Goal: Task Accomplishment & Management: Use online tool/utility

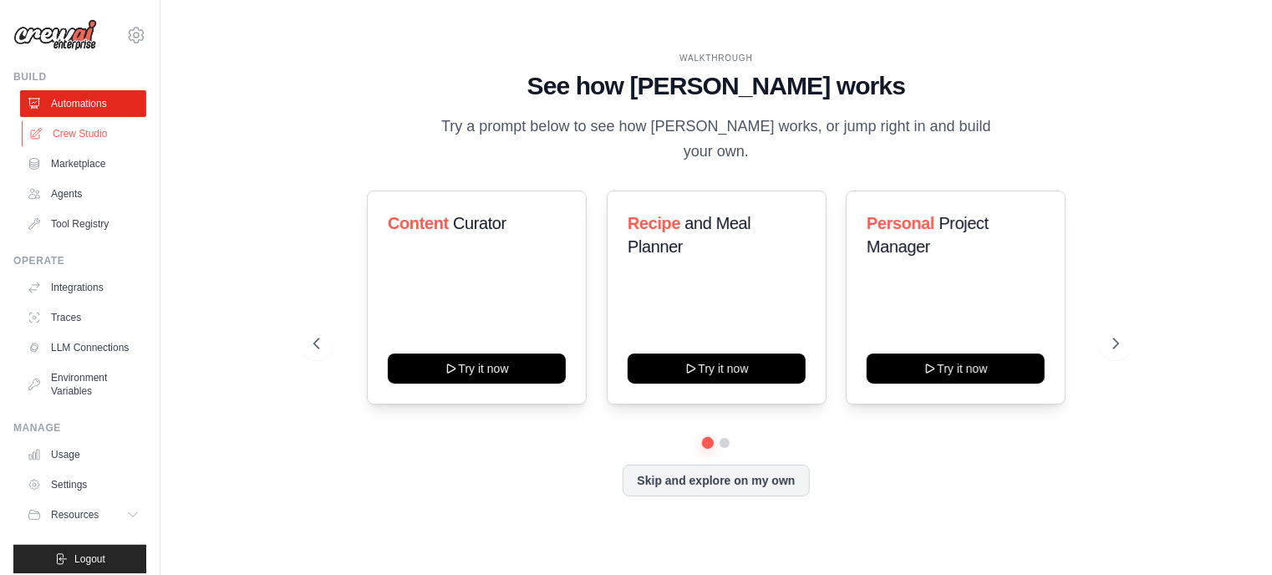
click at [84, 128] on link "Crew Studio" at bounding box center [85, 133] width 126 height 27
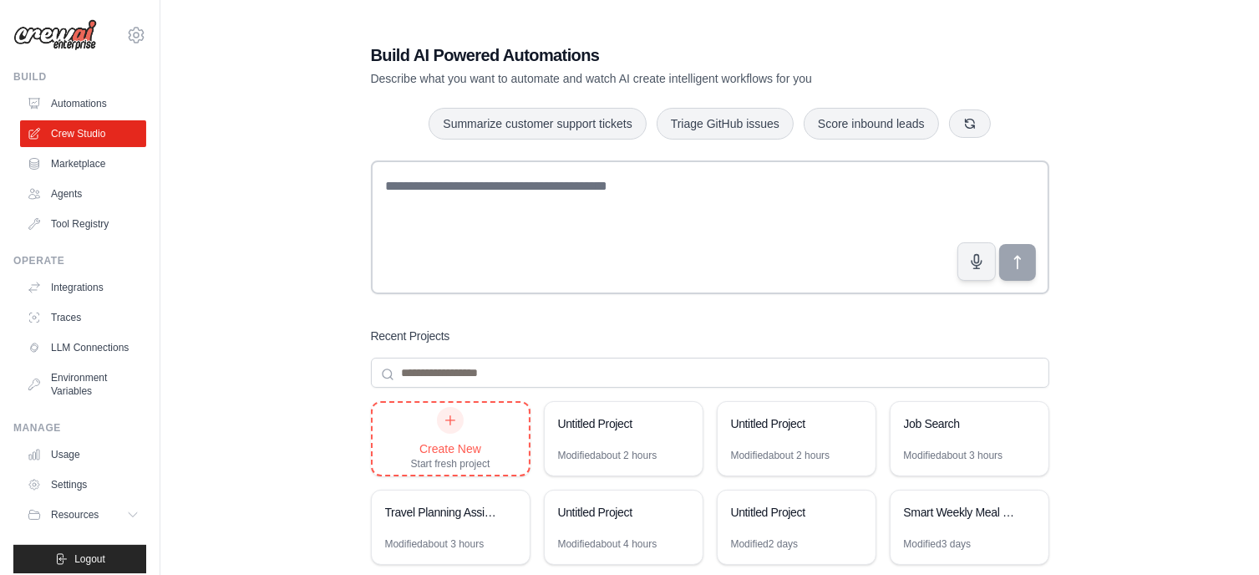
click at [457, 427] on div at bounding box center [450, 420] width 27 height 27
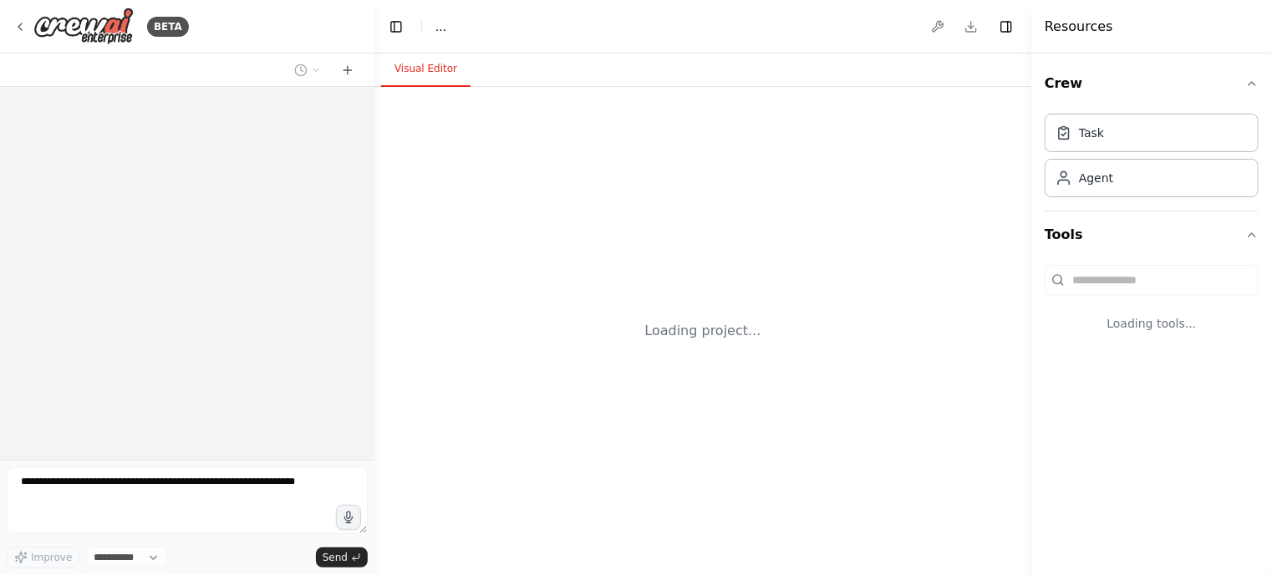
select select "****"
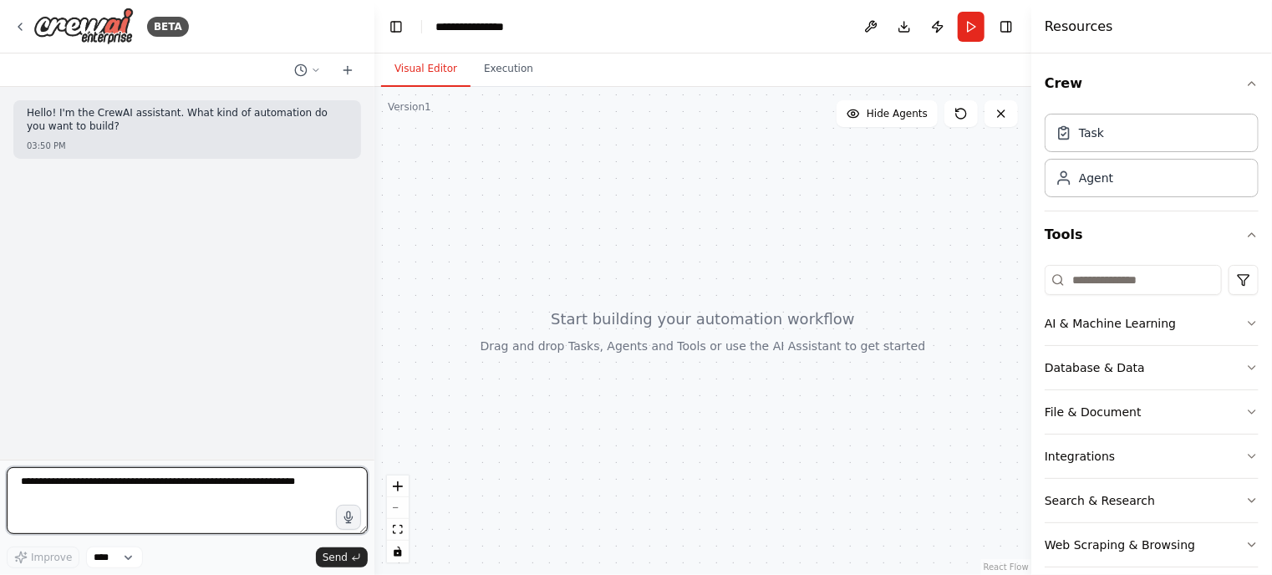
click at [133, 483] on textarea at bounding box center [187, 500] width 361 height 67
paste textarea "**********"
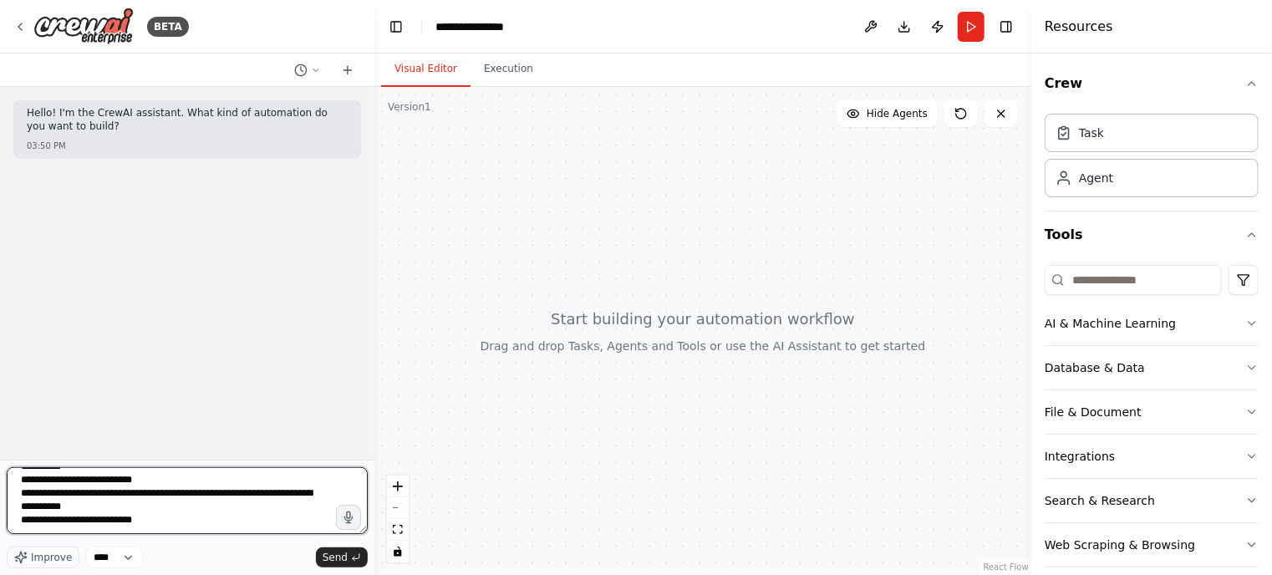
scroll to position [277, 0]
type textarea "**********"
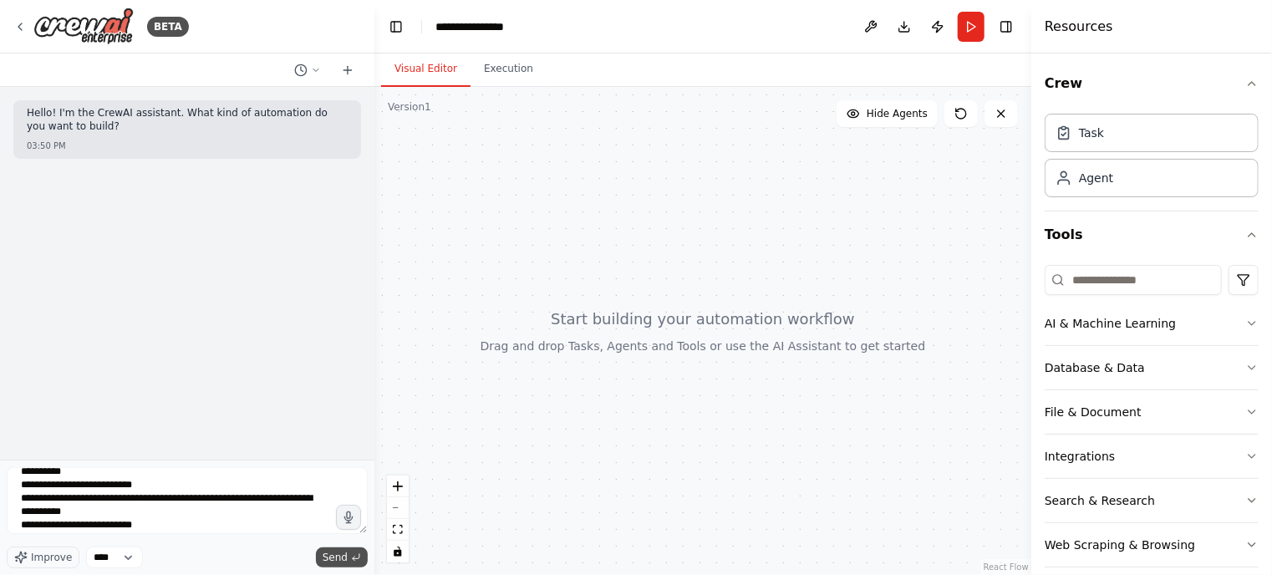
click at [335, 557] on span "Send" at bounding box center [335, 557] width 25 height 13
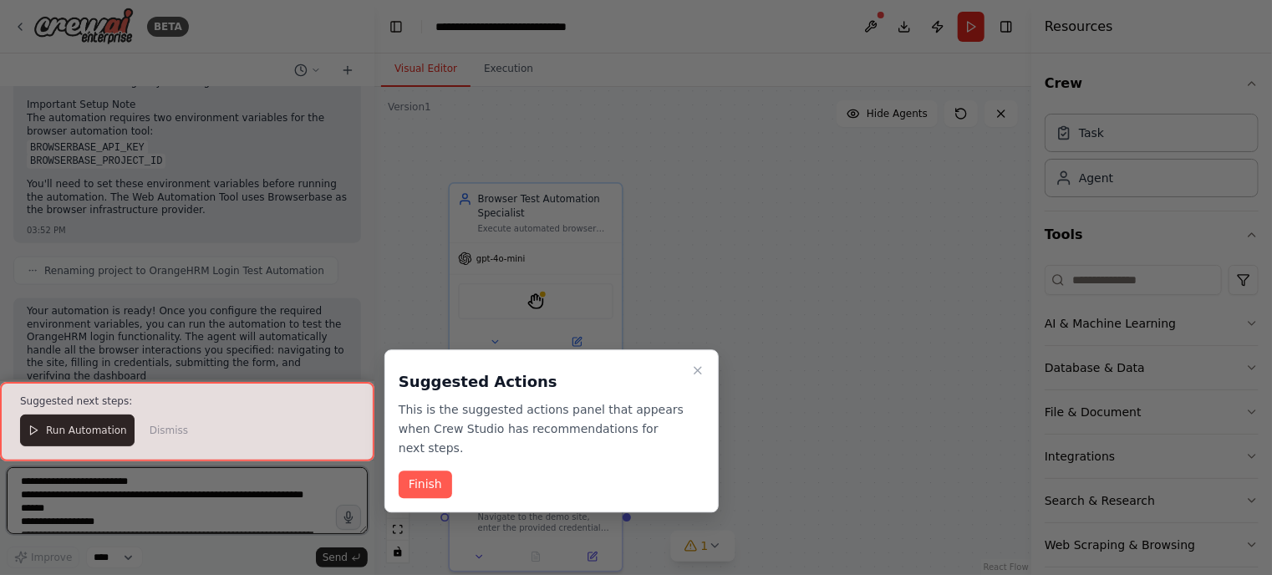
scroll to position [1009, 0]
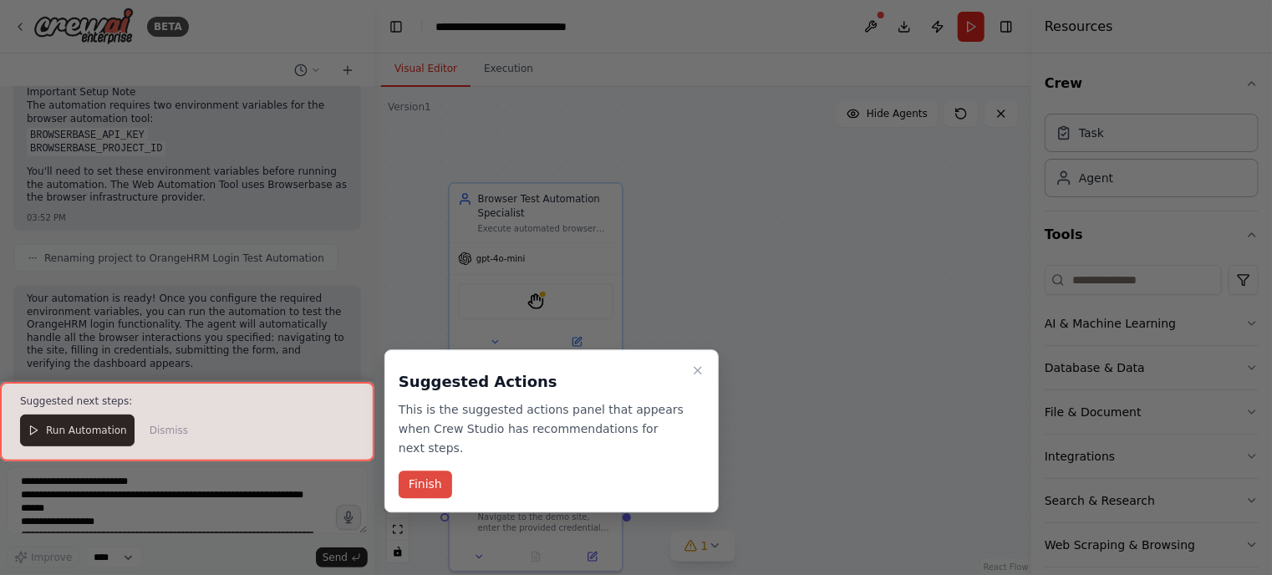
click at [431, 471] on button "Finish" at bounding box center [425, 485] width 53 height 28
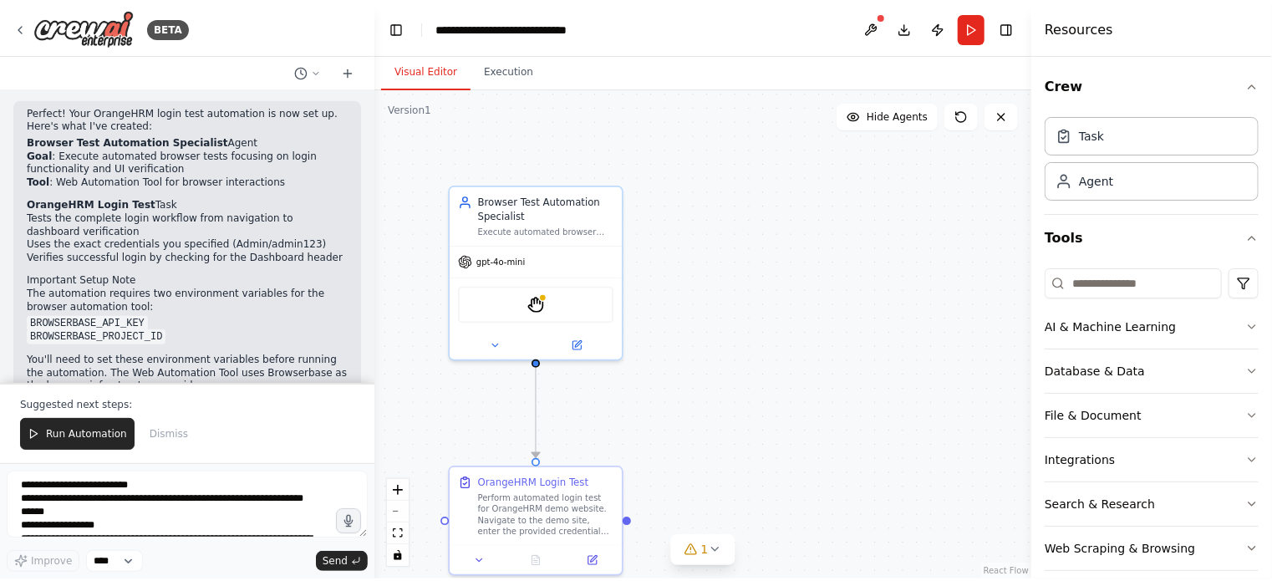
scroll to position [826, 0]
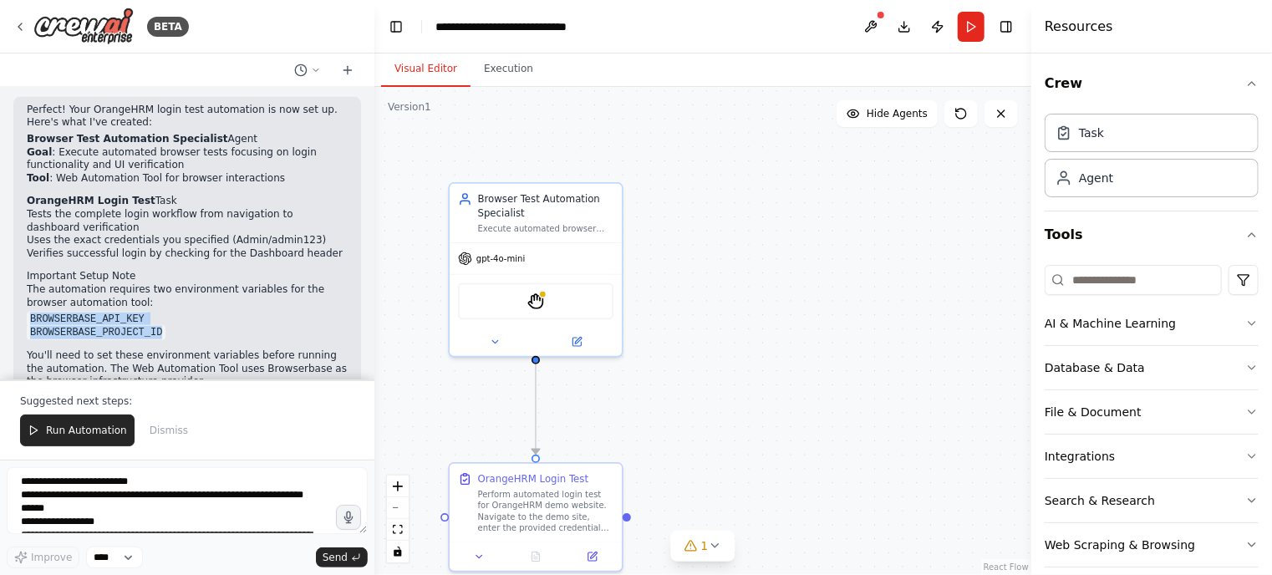
drag, startPoint x: 154, startPoint y: 309, endPoint x: 24, endPoint y: 292, distance: 130.6
click at [24, 292] on div "Perfect! Your OrangeHRM login test automation is now set up. Here's what I've c…" at bounding box center [187, 256] width 348 height 318
copy ul "BROWSERBASE_API_KEY BROWSERBASE_PROJECT_ID"
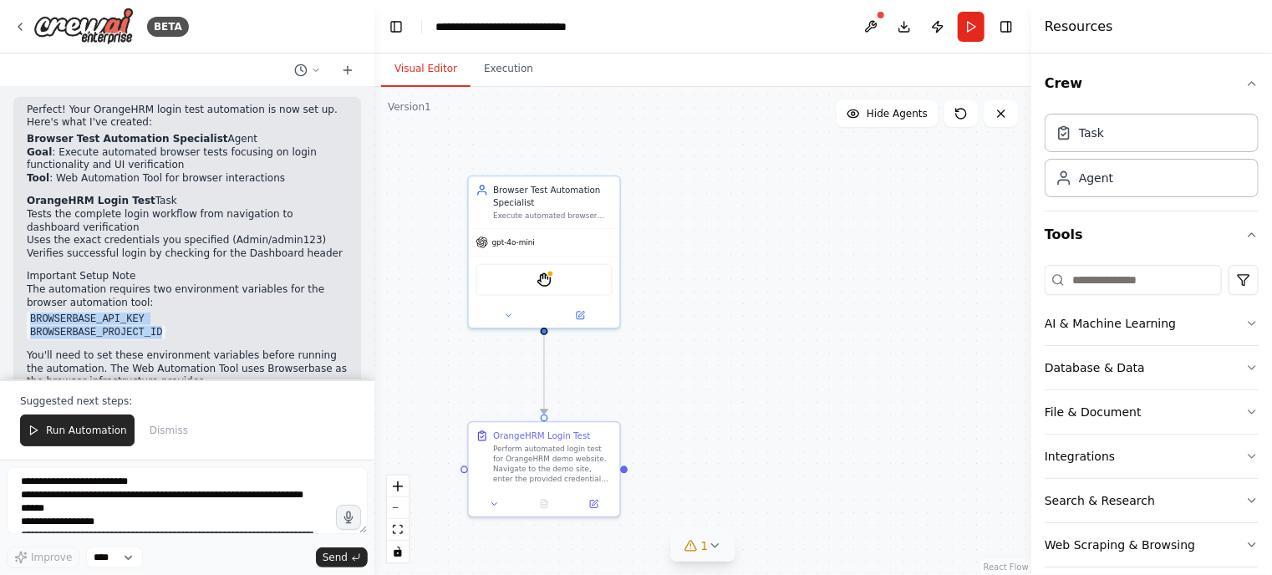
click at [695, 549] on icon at bounding box center [690, 545] width 13 height 13
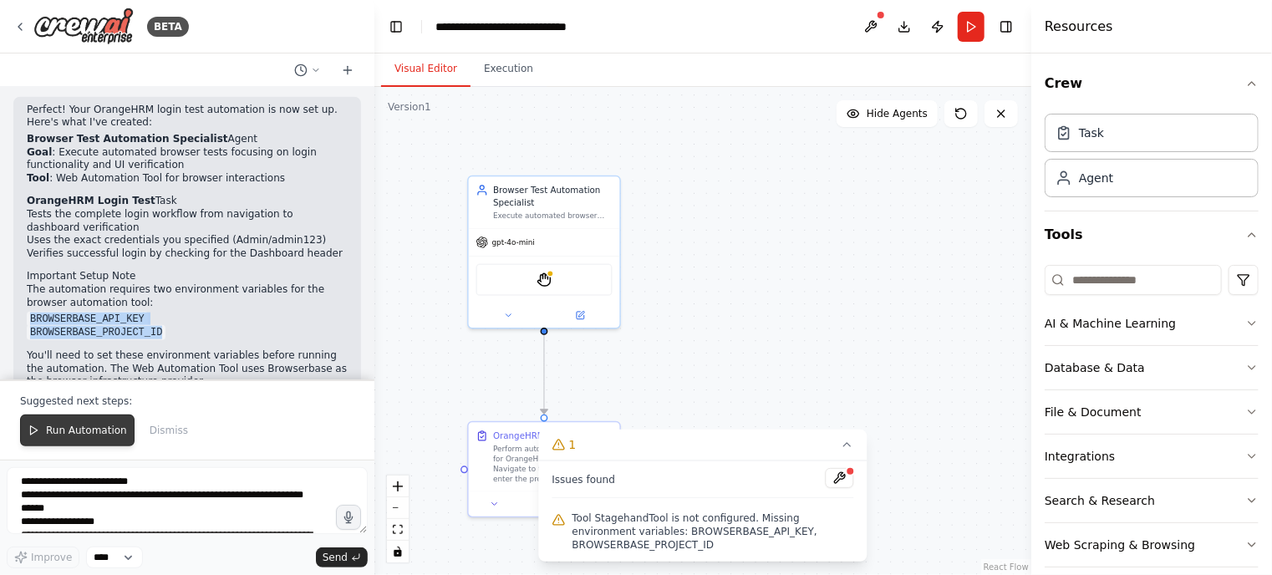
click at [109, 431] on span "Run Automation" at bounding box center [86, 430] width 81 height 13
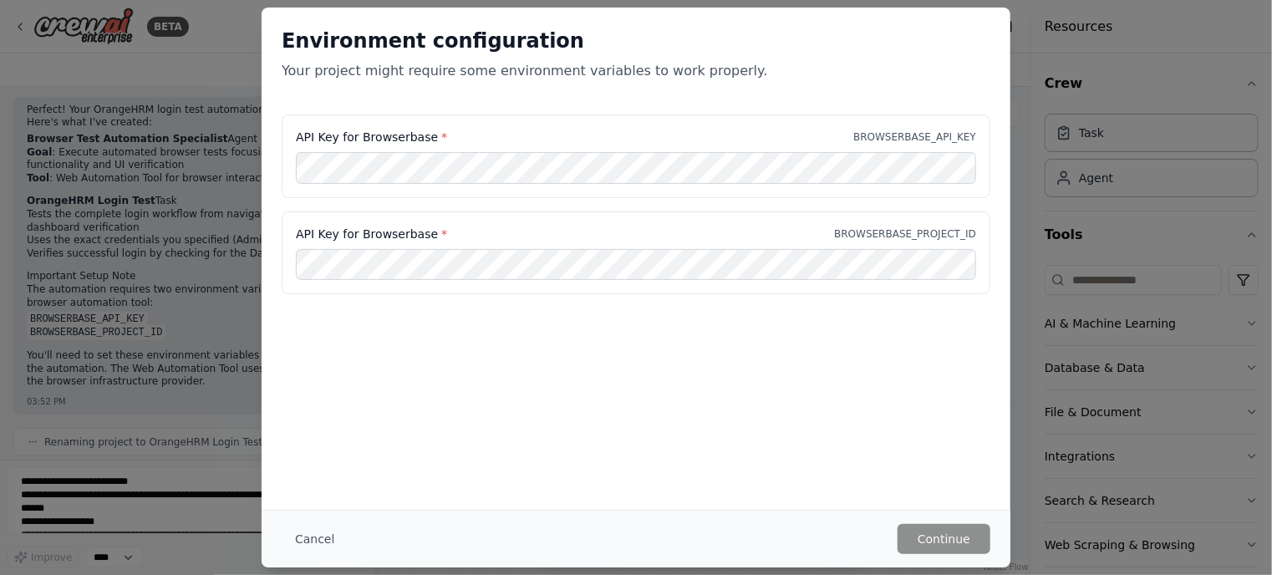
click at [579, 392] on div "Environment configuration Your project might require some environment variables…" at bounding box center [636, 259] width 749 height 502
click at [582, 453] on div "Environment configuration Your project might require some environment variables…" at bounding box center [636, 259] width 749 height 502
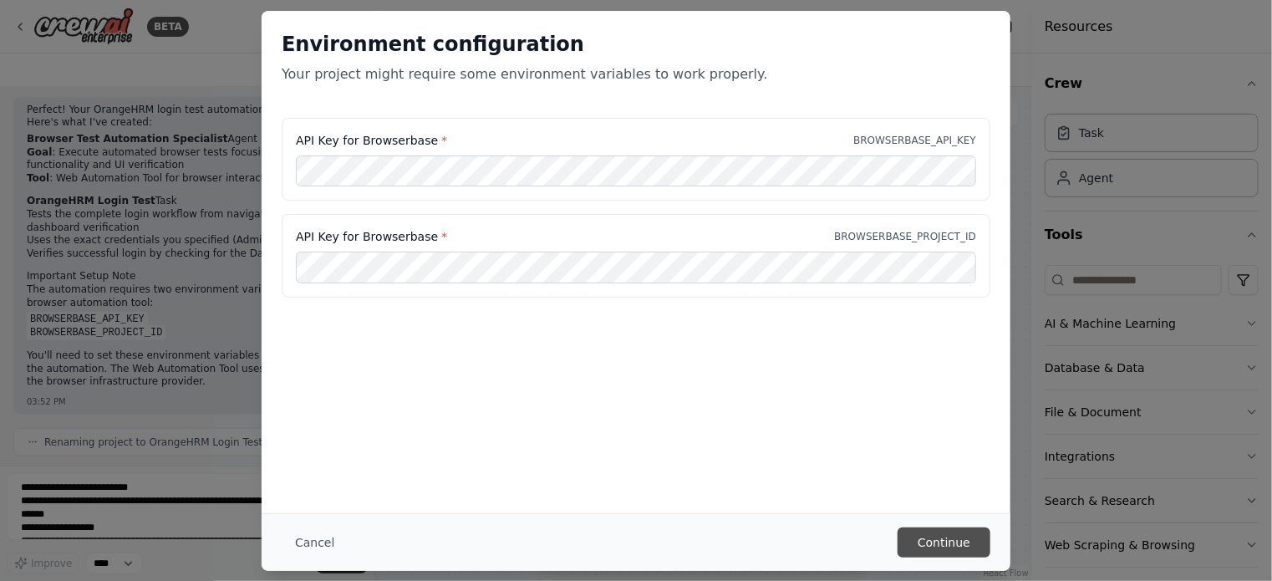
click at [936, 541] on button "Continue" at bounding box center [943, 542] width 93 height 30
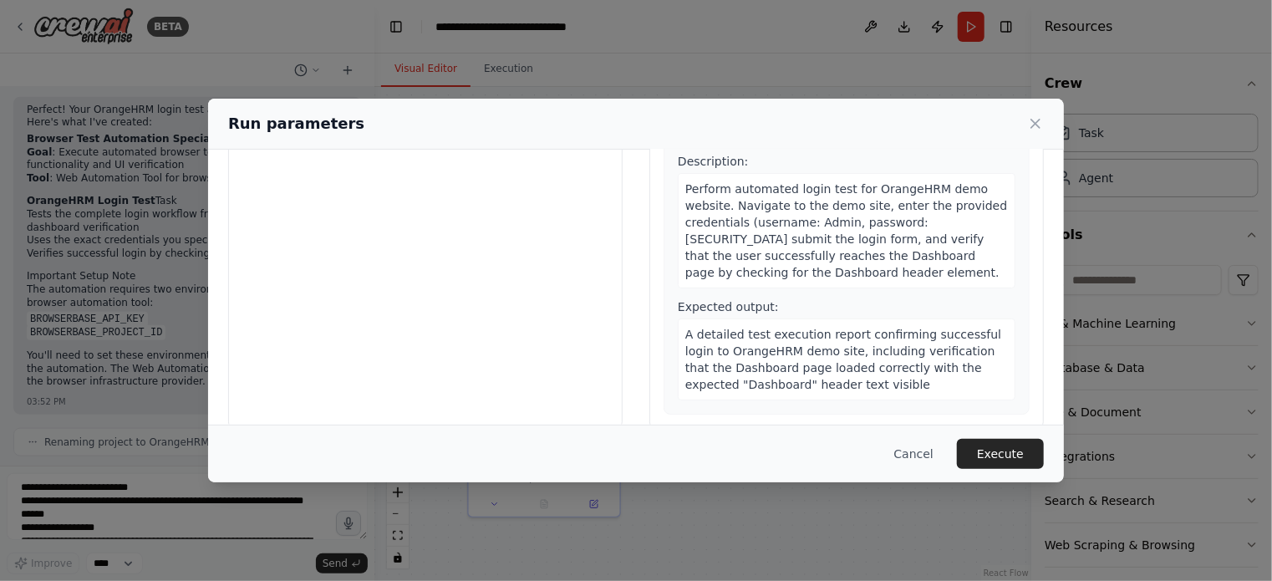
scroll to position [144, 0]
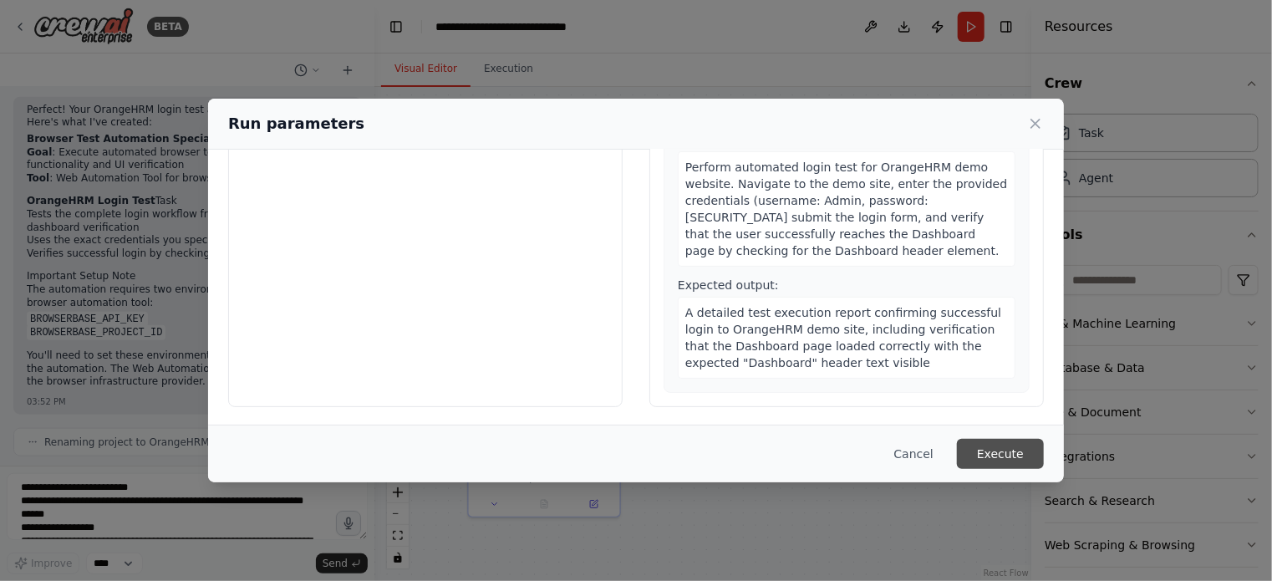
click at [996, 460] on button "Execute" at bounding box center [1000, 454] width 87 height 30
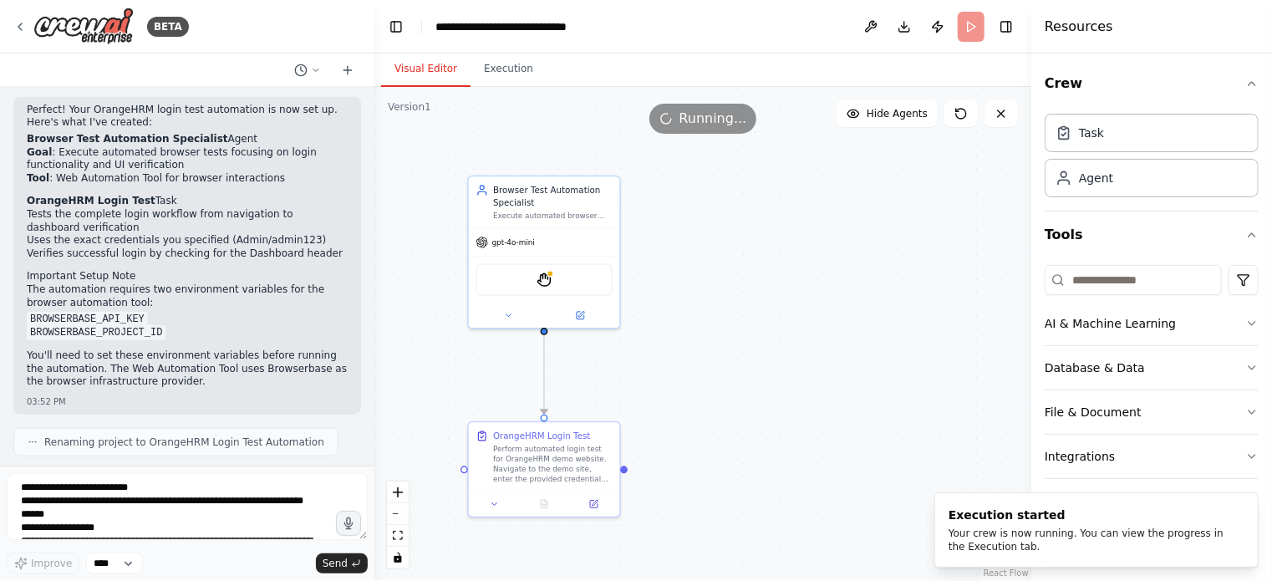
scroll to position [924, 0]
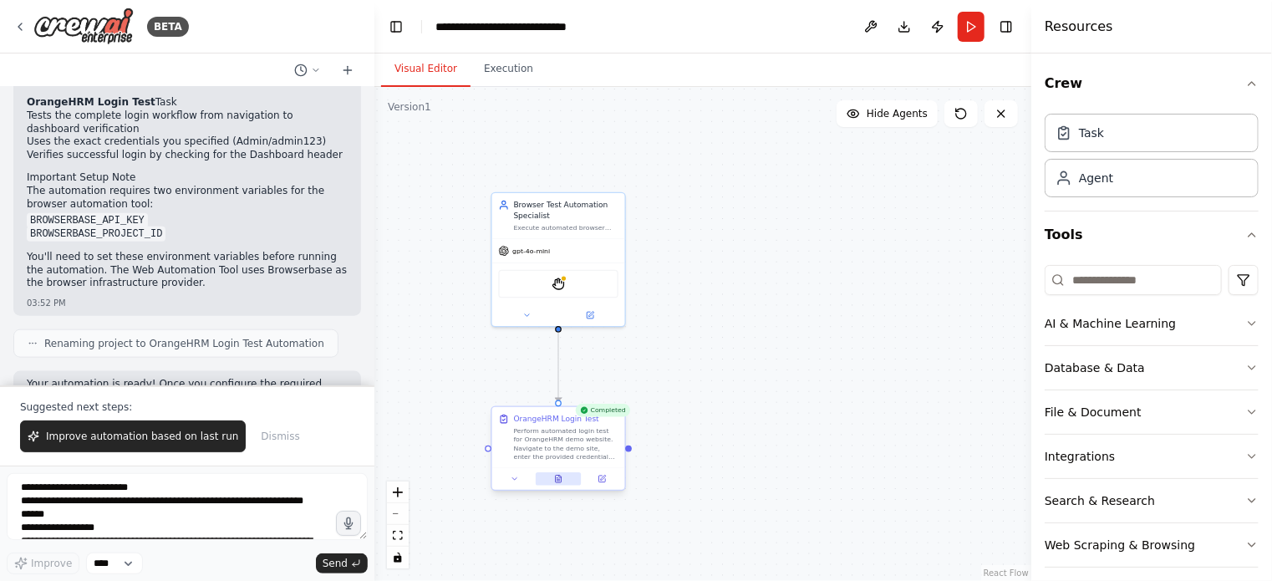
click at [556, 484] on button at bounding box center [559, 478] width 46 height 13
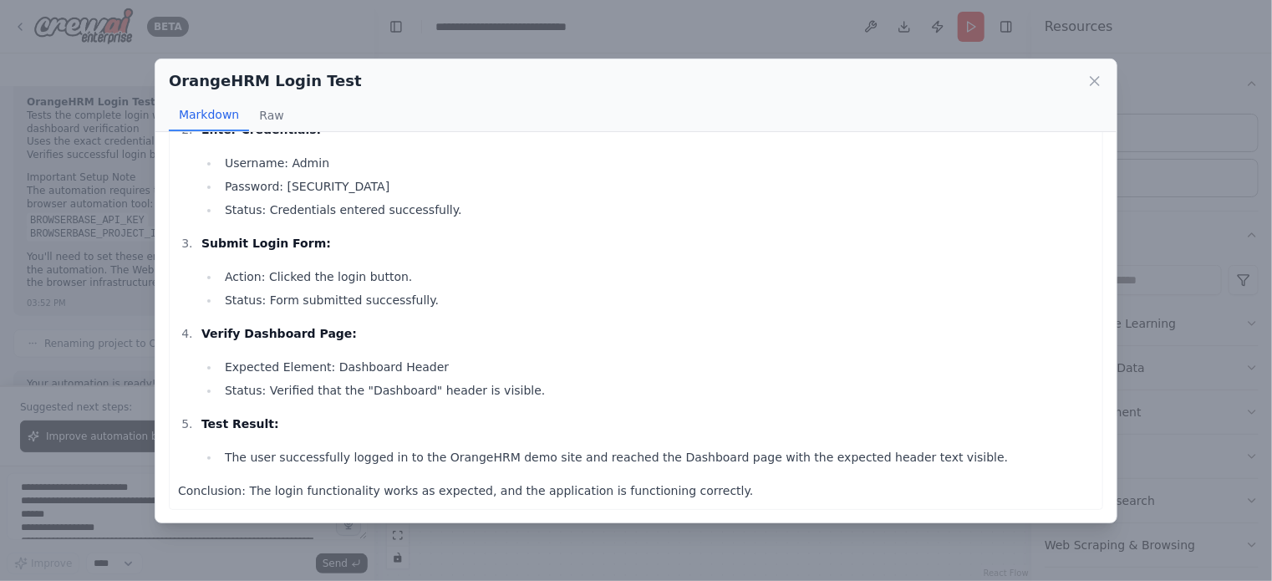
scroll to position [0, 0]
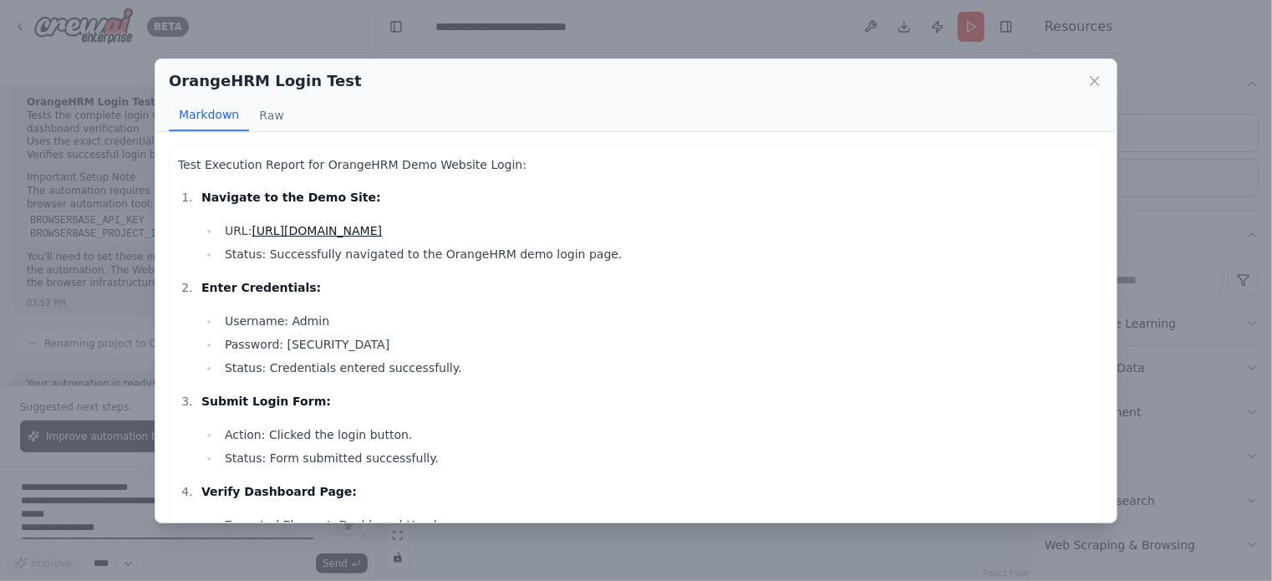
click at [375, 230] on link "https://opensource-demo.orangehrmlive.com/" at bounding box center [317, 230] width 130 height 13
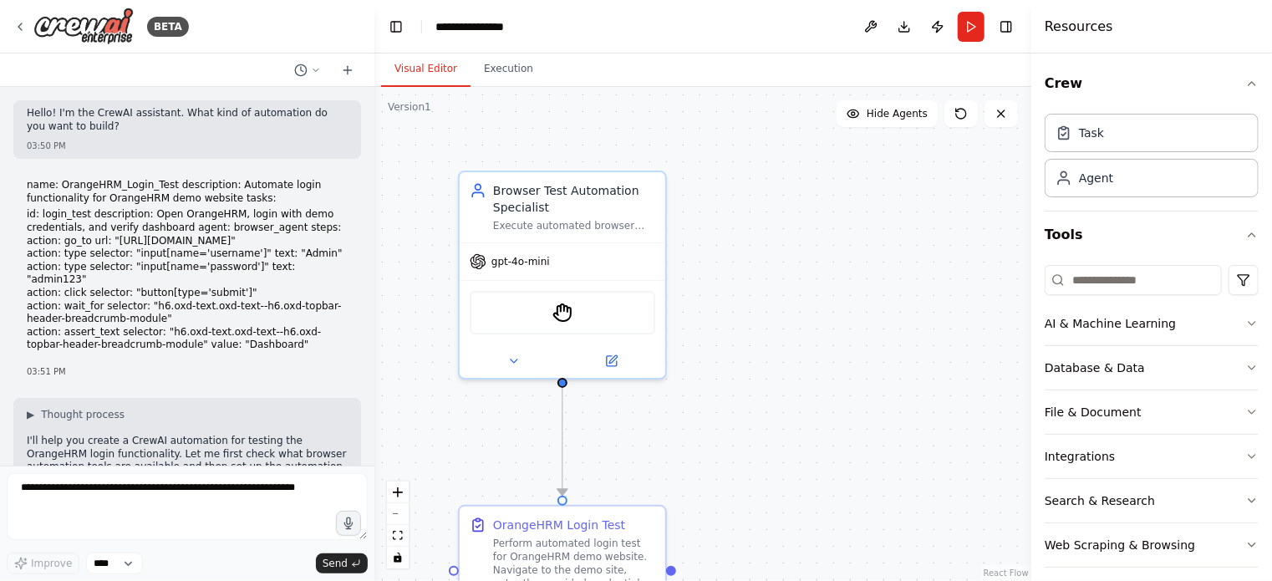
scroll to position [924, 0]
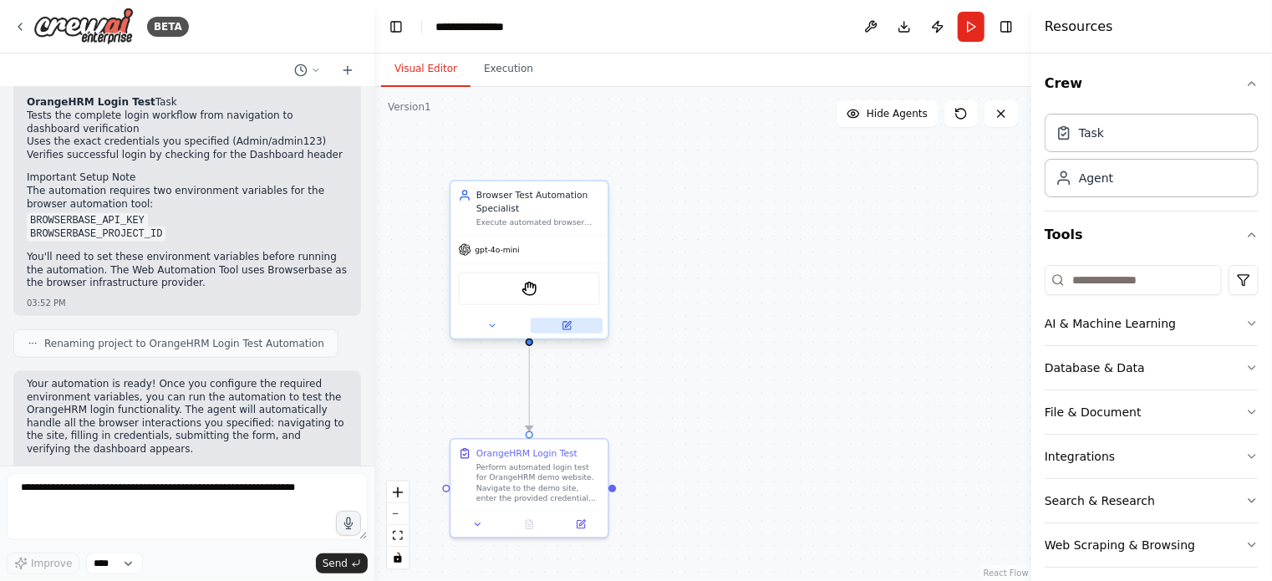
click at [568, 328] on icon at bounding box center [567, 326] width 8 height 8
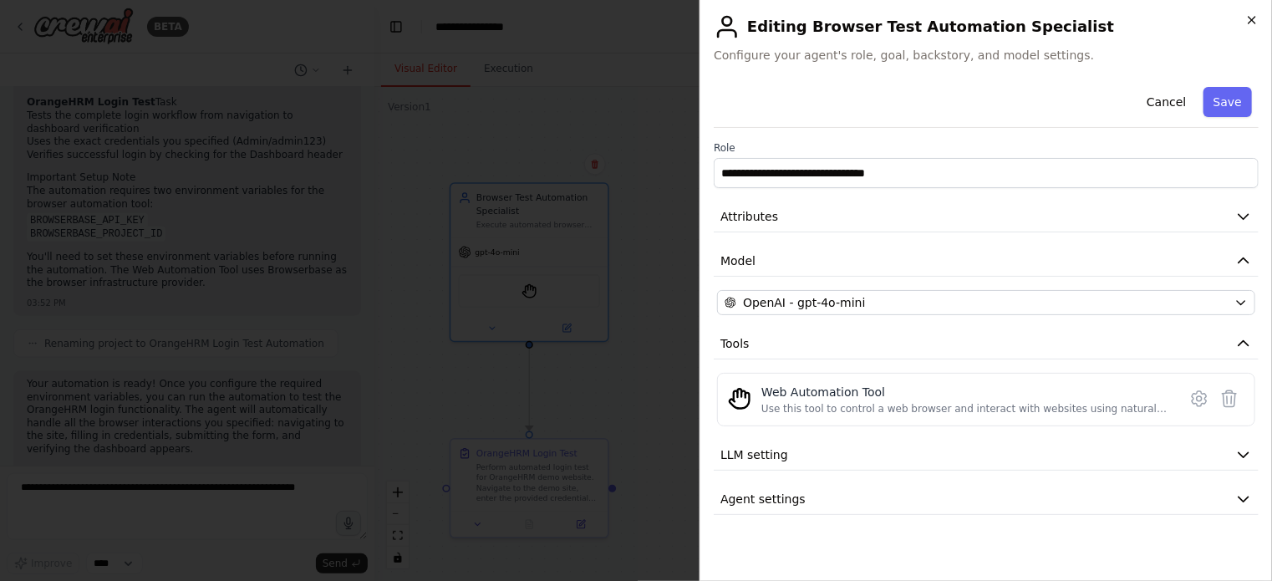
click at [1249, 17] on icon "button" at bounding box center [1251, 20] width 7 height 7
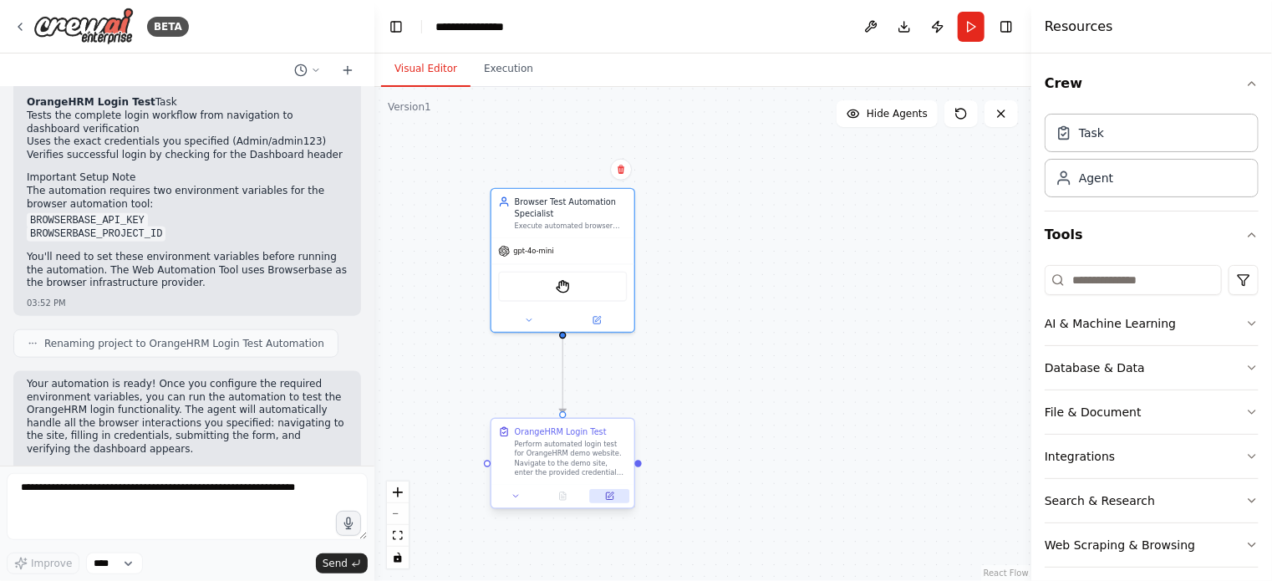
click at [608, 494] on icon at bounding box center [609, 495] width 7 height 7
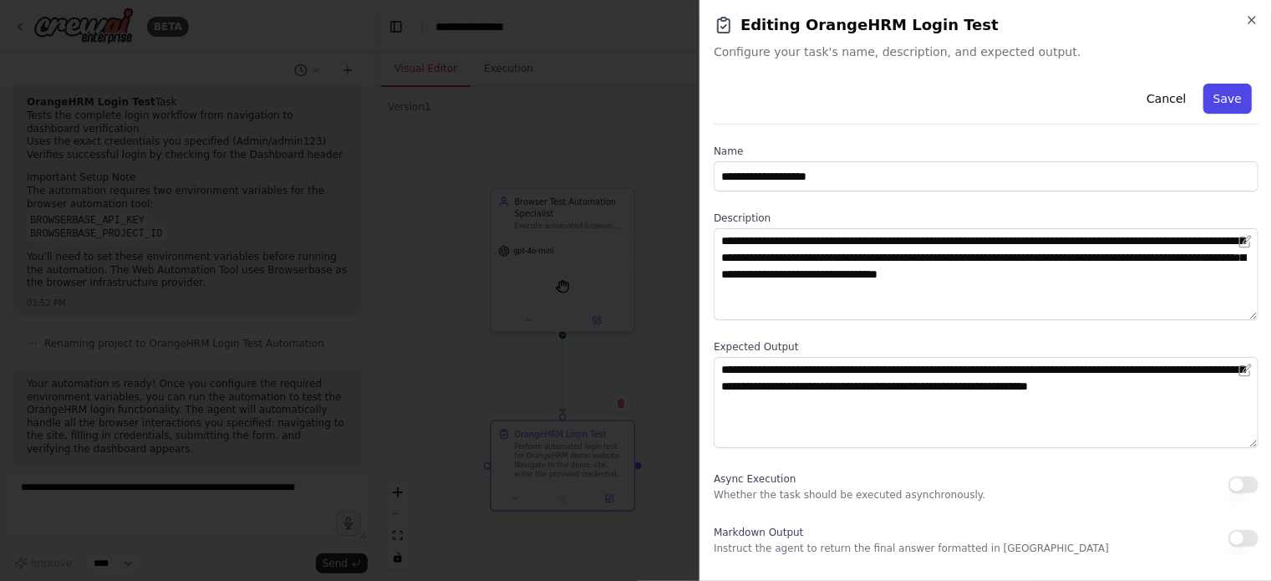
click at [1227, 103] on button "Save" at bounding box center [1227, 99] width 48 height 30
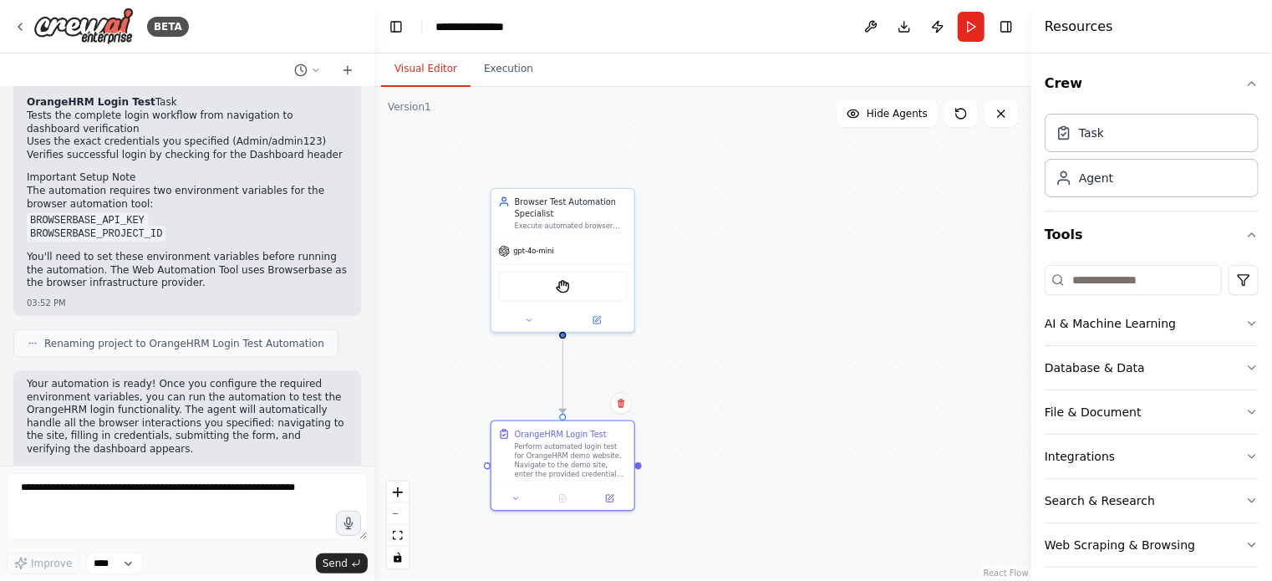
click at [792, 394] on div ".deletable-edge-delete-btn { width: 20px; height: 20px; border: 0px solid #ffff…" at bounding box center [702, 334] width 657 height 494
click at [748, 356] on div ".deletable-edge-delete-btn { width: 20px; height: 20px; border: 0px solid #ffff…" at bounding box center [702, 334] width 657 height 494
click at [967, 28] on button "Run" at bounding box center [971, 27] width 27 height 30
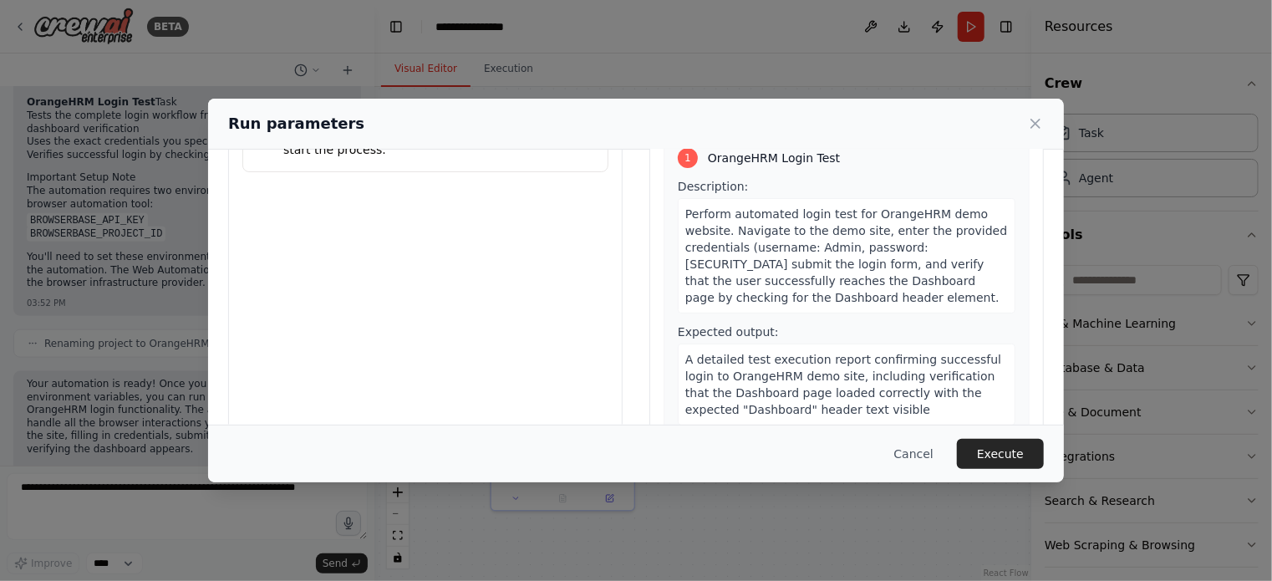
scroll to position [144, 0]
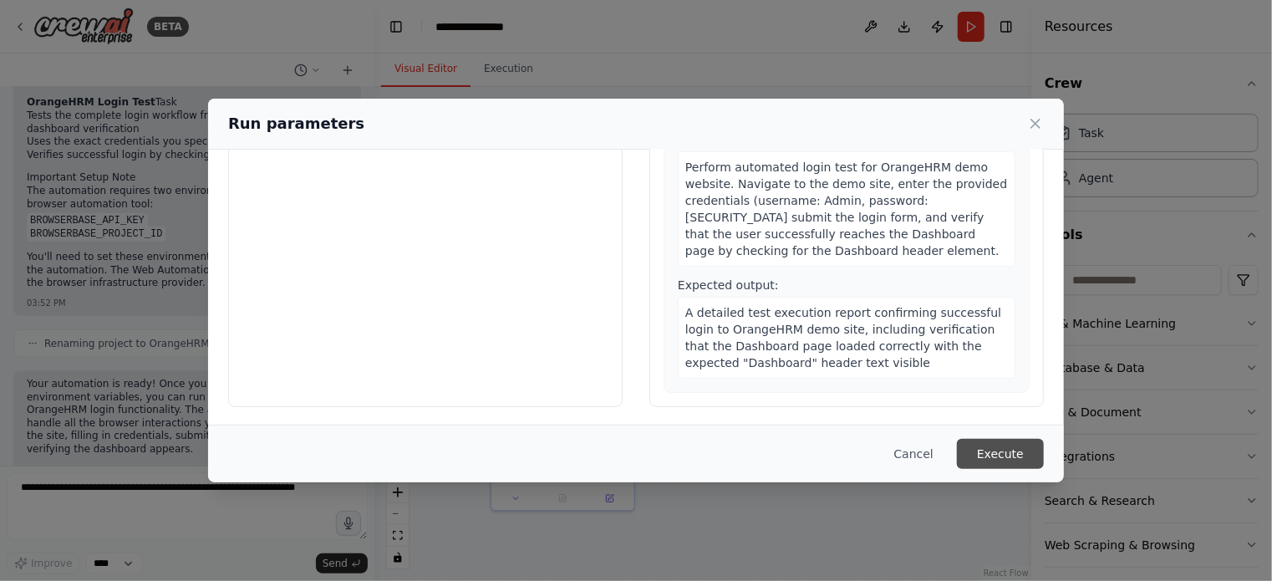
click at [1006, 440] on button "Execute" at bounding box center [1000, 454] width 87 height 30
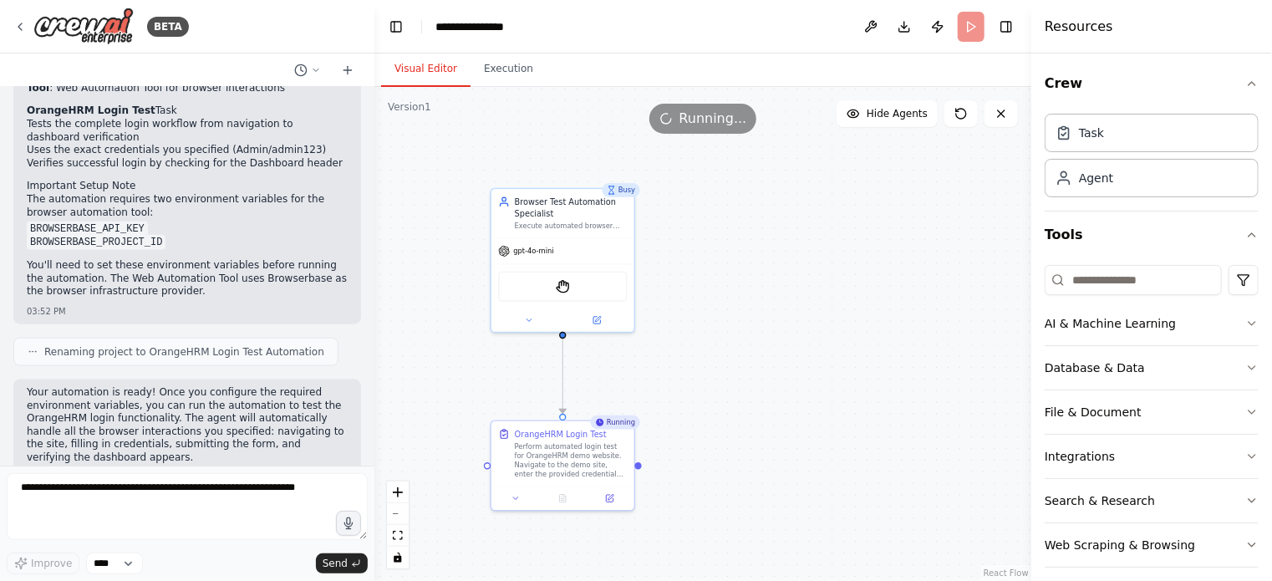
scroll to position [924, 0]
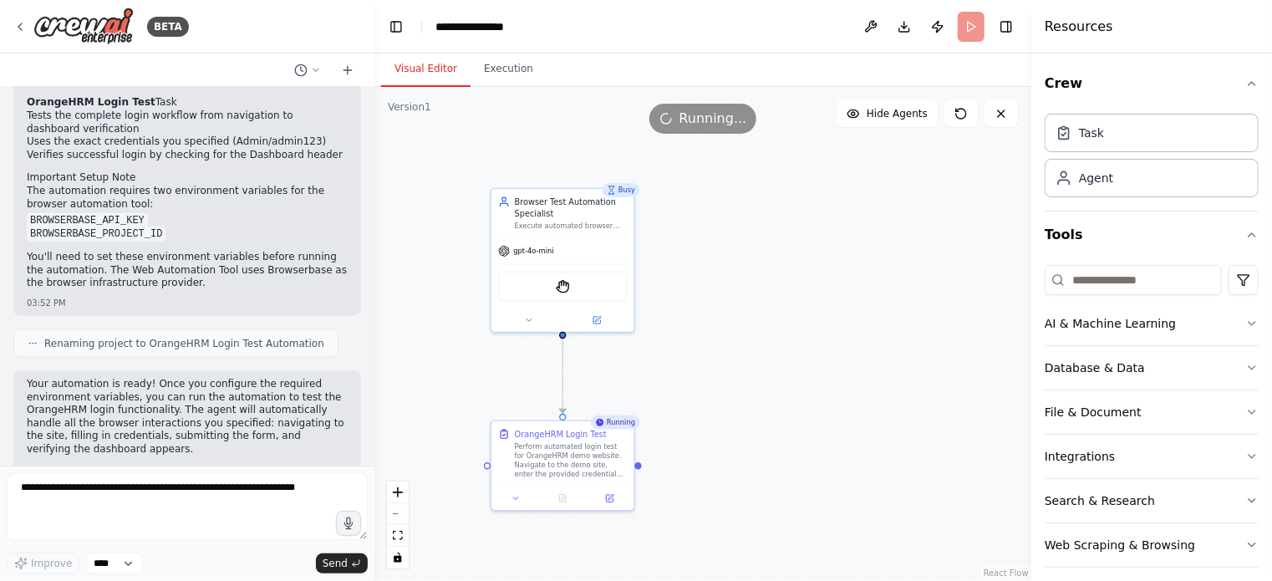
click at [719, 241] on div ".deletable-edge-delete-btn { width: 20px; height: 20px; border: 0px solid #ffff…" at bounding box center [702, 334] width 657 height 494
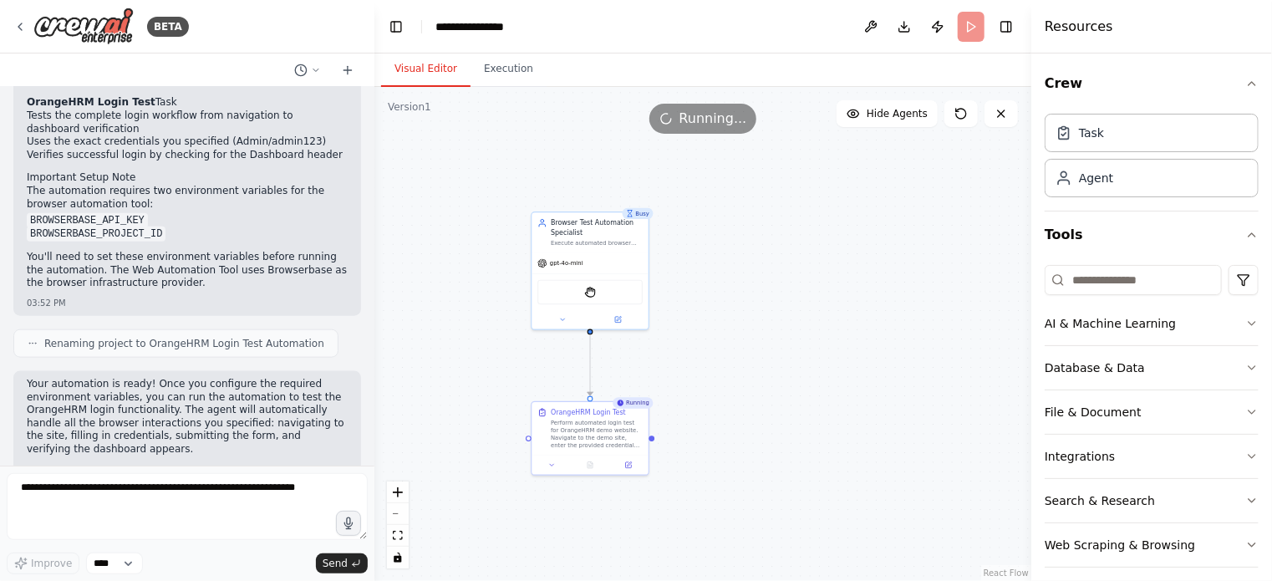
click at [820, 292] on div ".deletable-edge-delete-btn { width: 20px; height: 20px; border: 0px solid #ffff…" at bounding box center [702, 334] width 657 height 494
click at [789, 295] on div ".deletable-edge-delete-btn { width: 20px; height: 20px; border: 0px solid #ffff…" at bounding box center [702, 334] width 657 height 494
click at [395, 541] on button "fit view" at bounding box center [398, 536] width 22 height 22
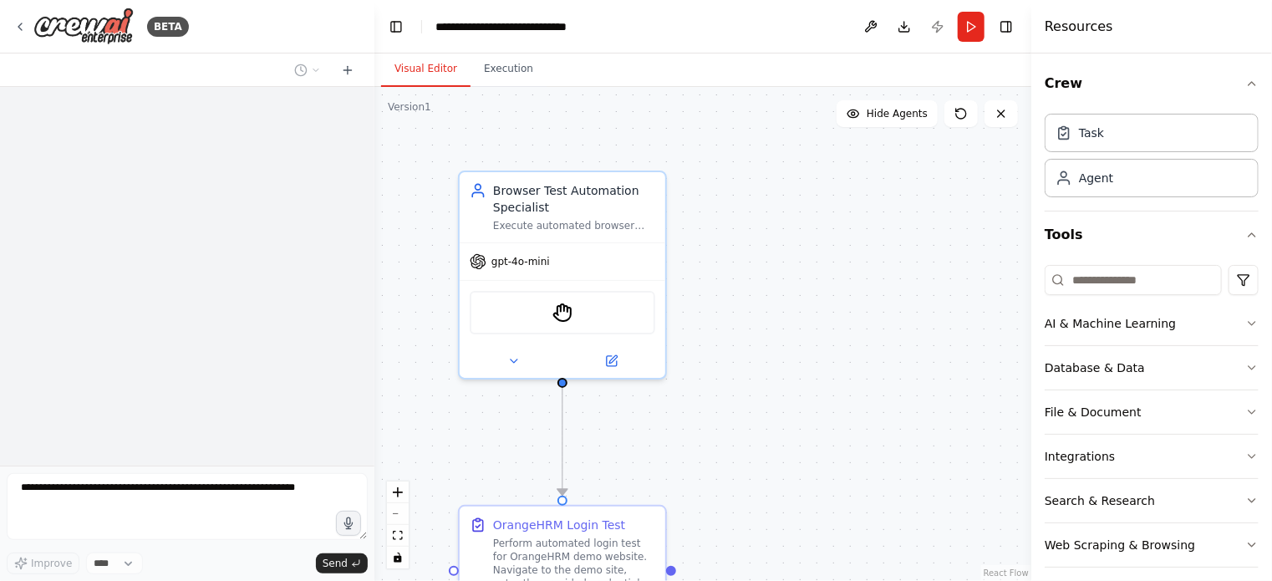
scroll to position [924, 0]
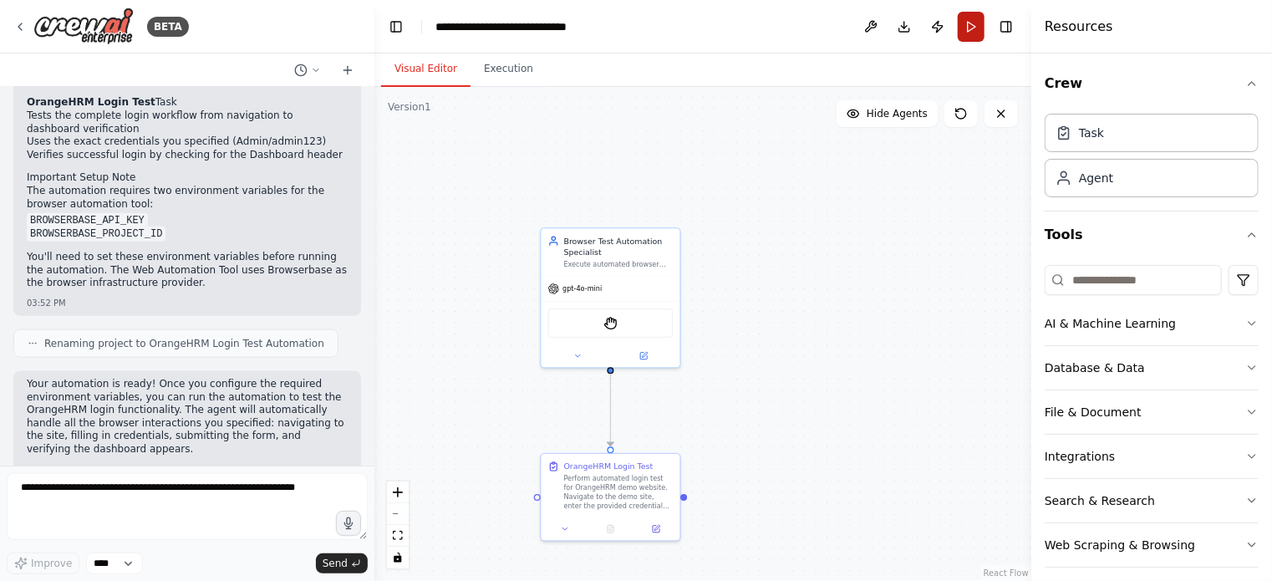
click at [967, 25] on button "Run" at bounding box center [971, 27] width 27 height 30
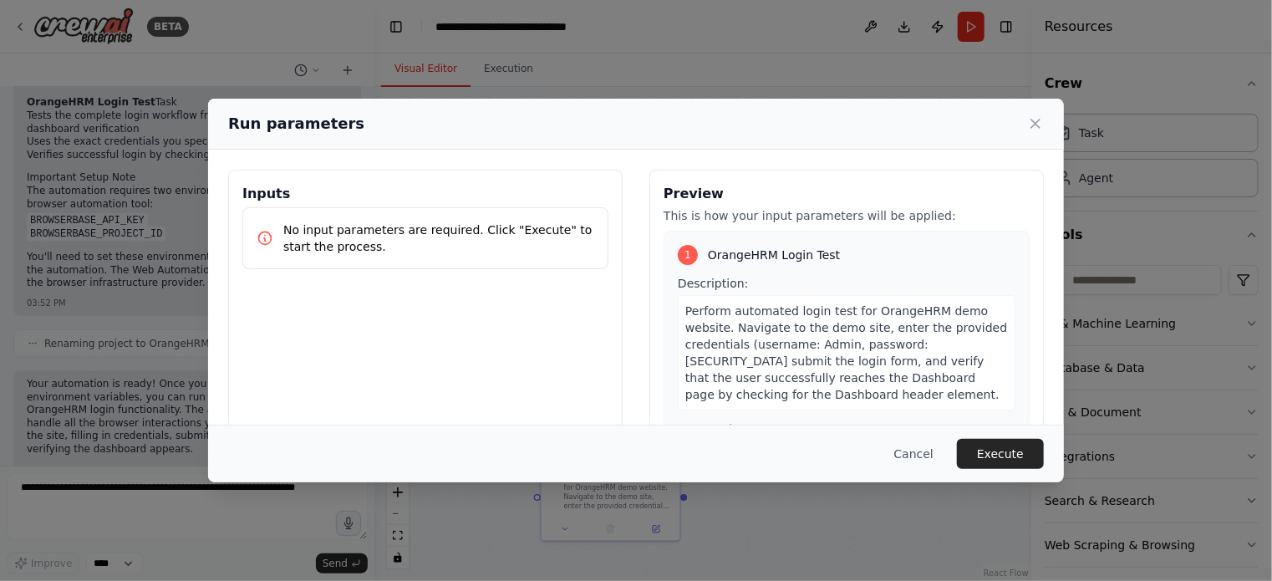
scroll to position [144, 0]
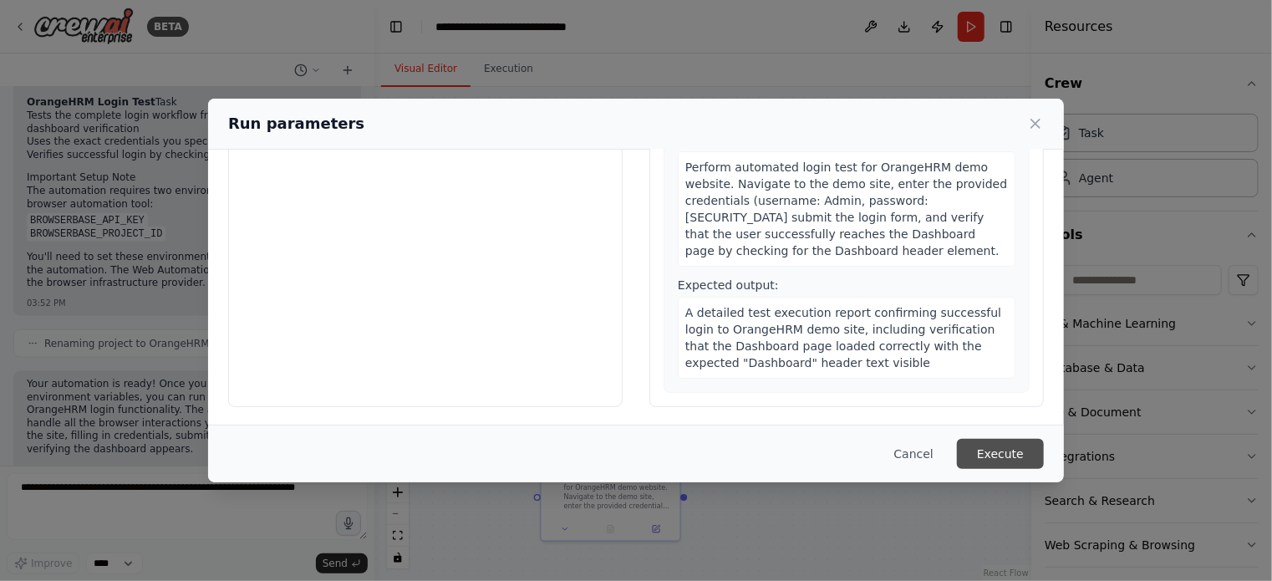
click at [1006, 449] on button "Execute" at bounding box center [1000, 454] width 87 height 30
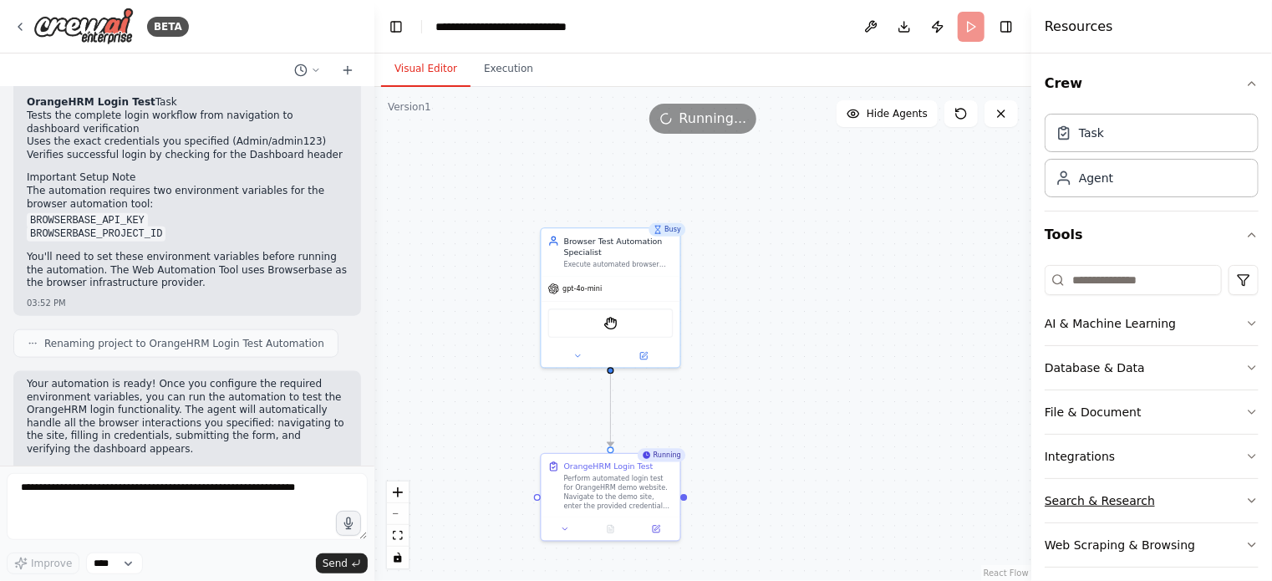
click at [1243, 489] on button "Search & Research" at bounding box center [1152, 500] width 214 height 43
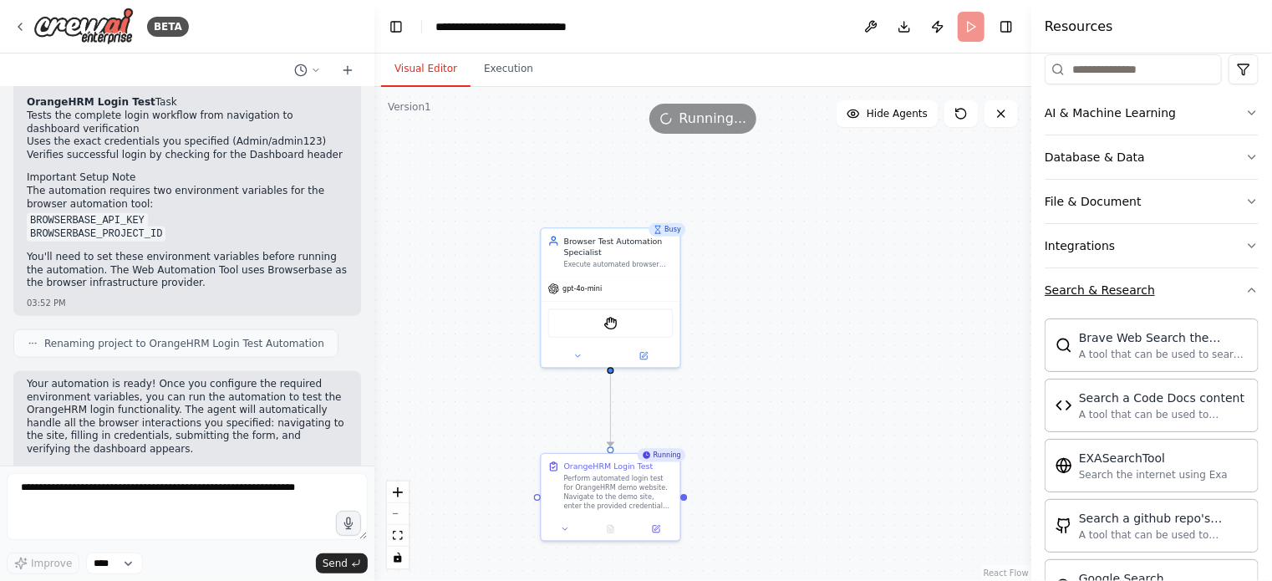
scroll to position [214, 0]
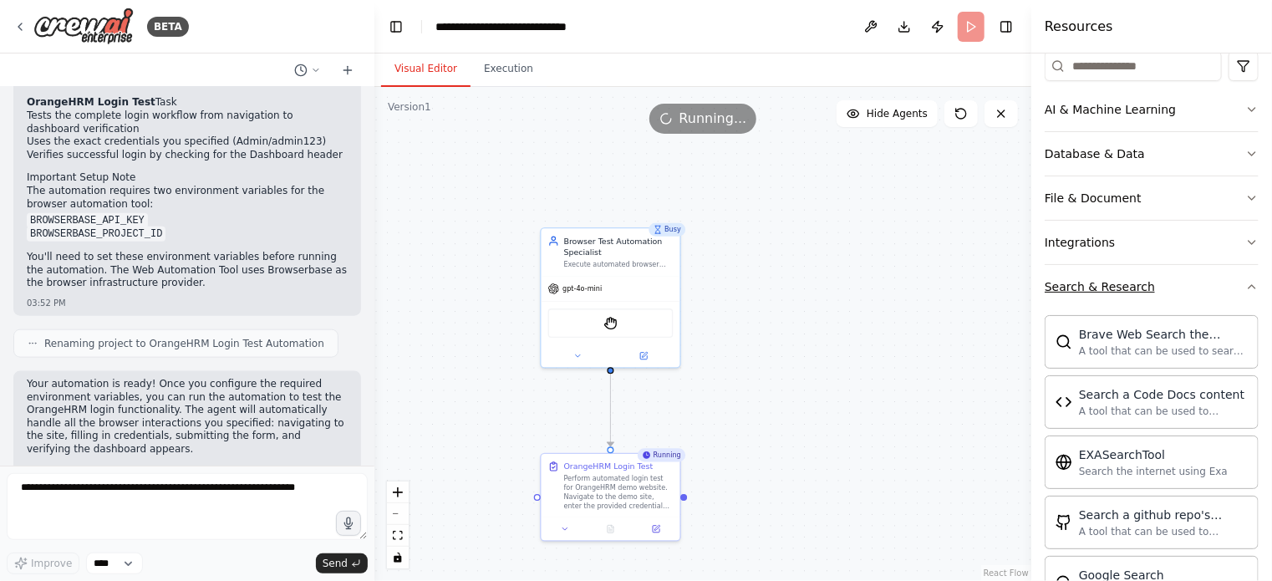
click at [1245, 289] on icon "button" at bounding box center [1251, 286] width 13 height 13
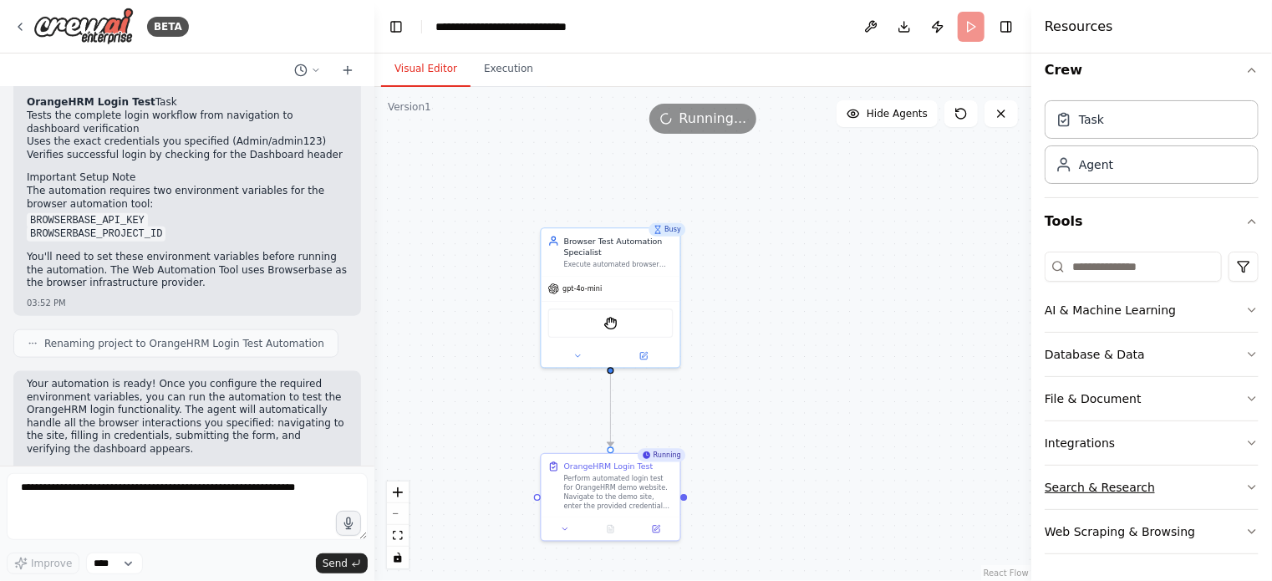
scroll to position [11, 0]
click at [1110, 272] on input at bounding box center [1133, 269] width 177 height 30
click at [1234, 272] on html "BETA Hello! I'm the CrewAI assistant. What kind of automation do you want to bu…" at bounding box center [636, 290] width 1272 height 581
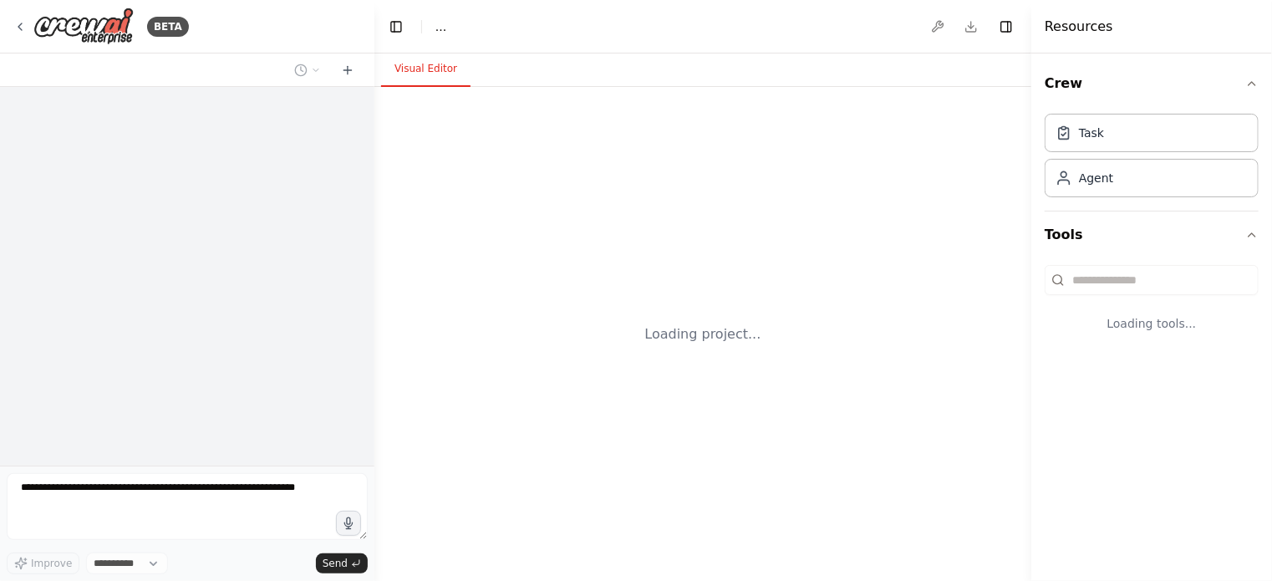
select select "****"
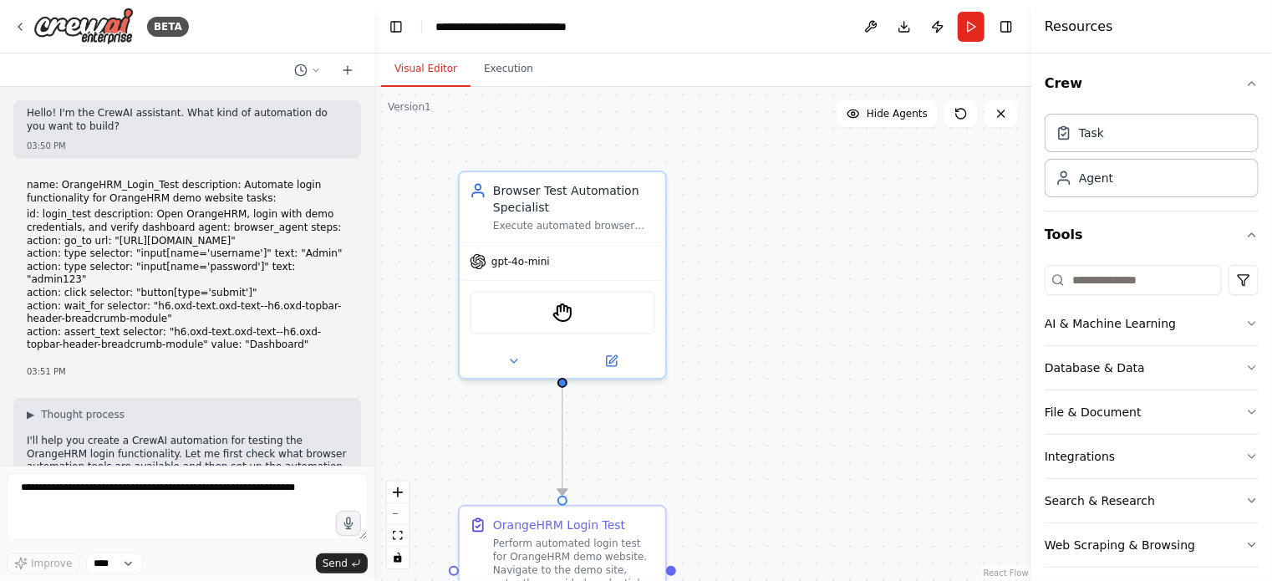
scroll to position [924, 0]
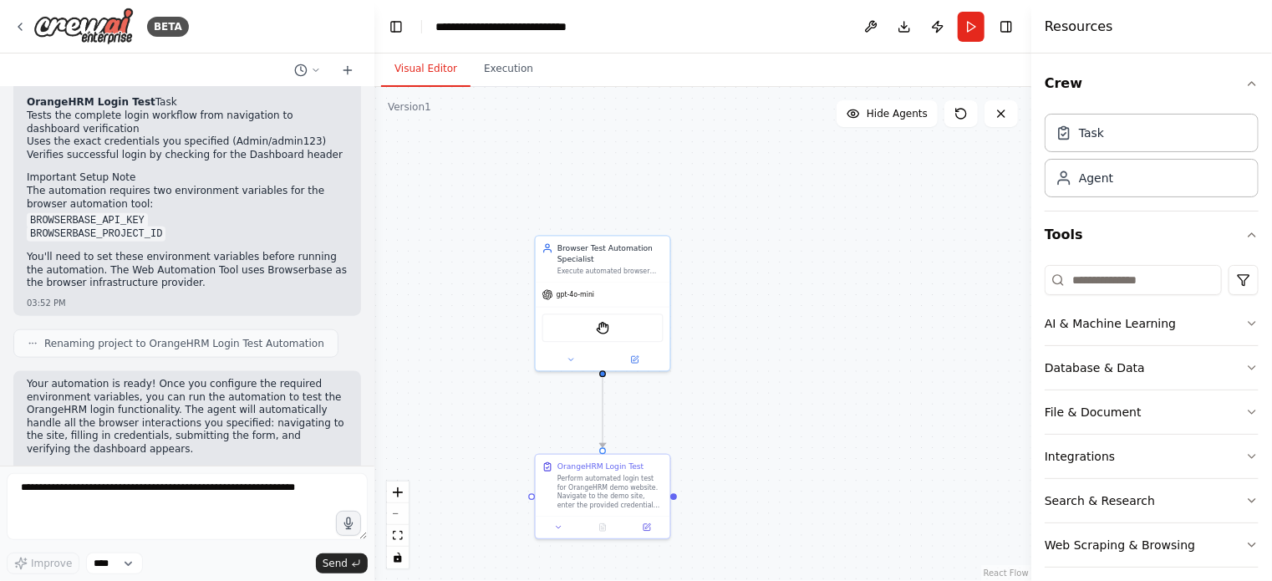
click at [9, 24] on div "BETA" at bounding box center [187, 26] width 374 height 53
click at [23, 26] on icon at bounding box center [19, 26] width 13 height 13
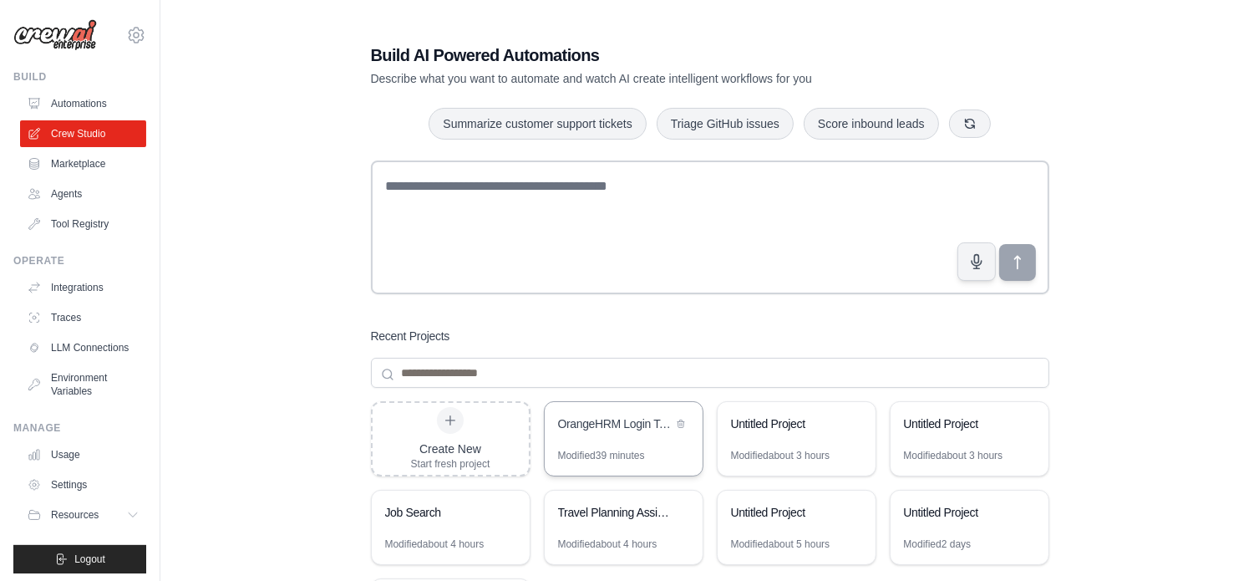
click at [602, 419] on div "OrangeHRM Login Test Automation" at bounding box center [615, 423] width 114 height 17
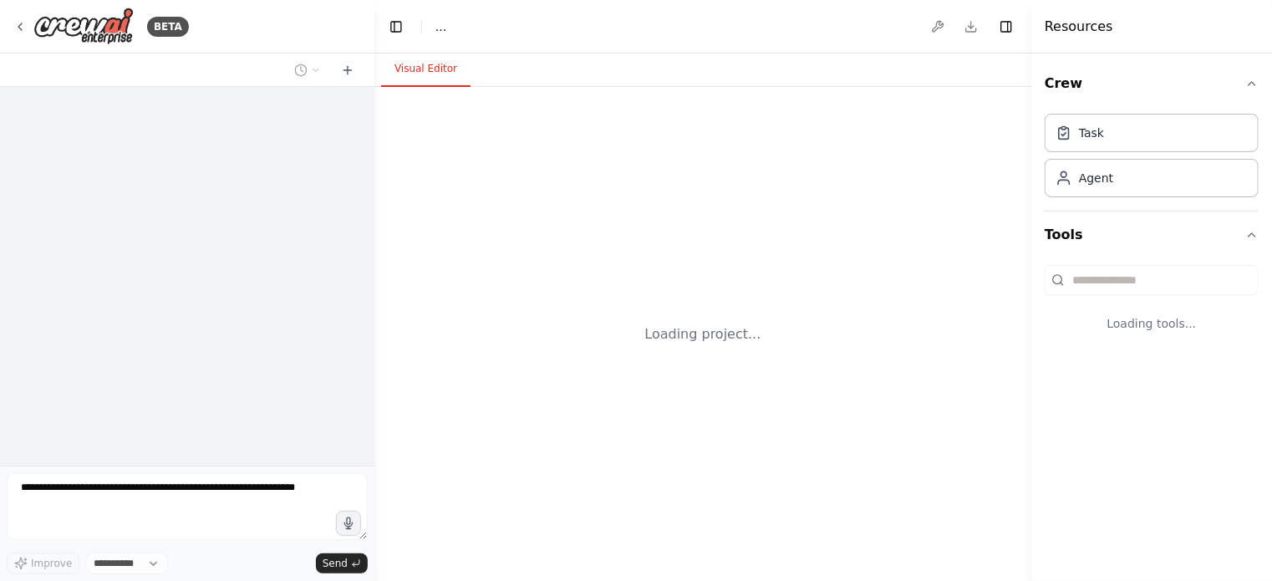
select select "****"
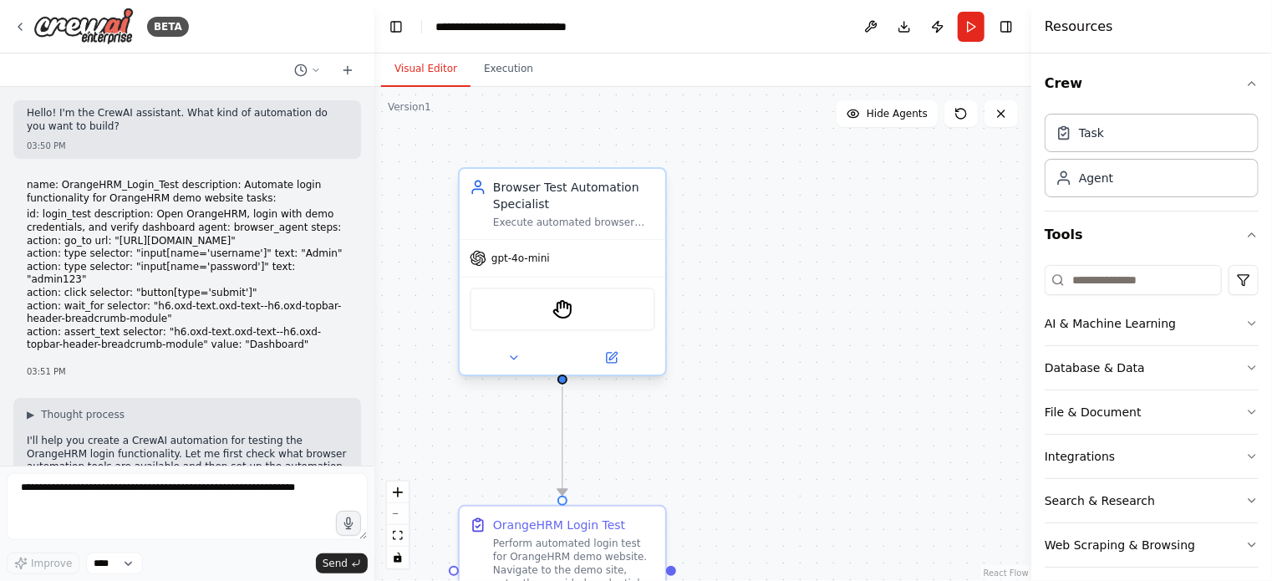
scroll to position [924, 0]
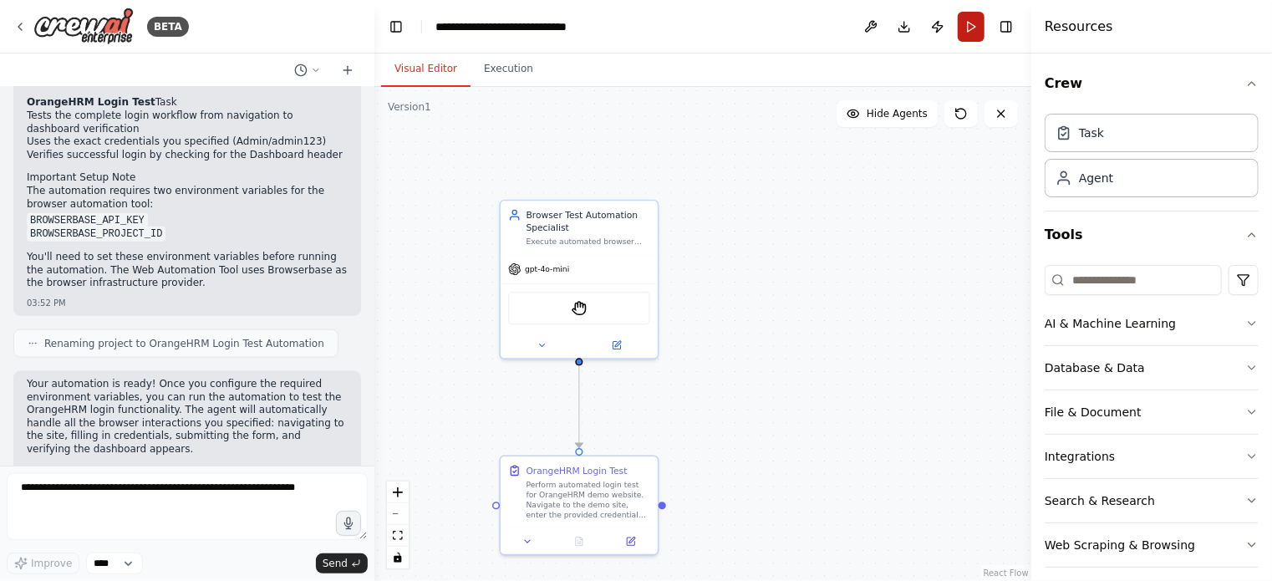
click at [970, 23] on button "Run" at bounding box center [971, 27] width 27 height 30
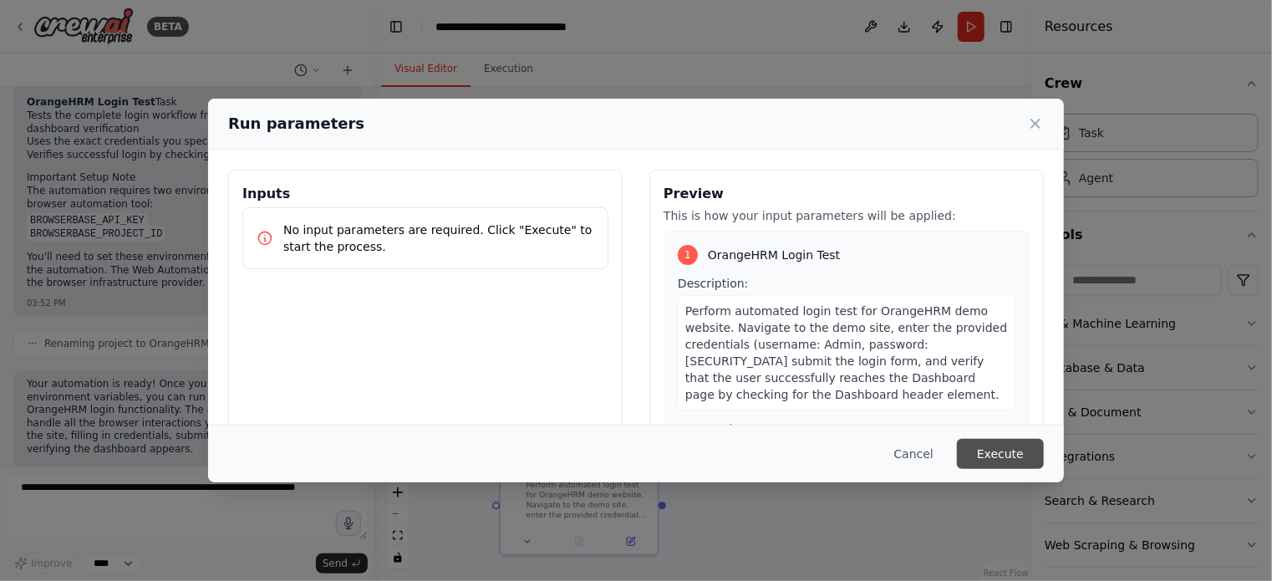
click at [1002, 460] on button "Execute" at bounding box center [1000, 454] width 87 height 30
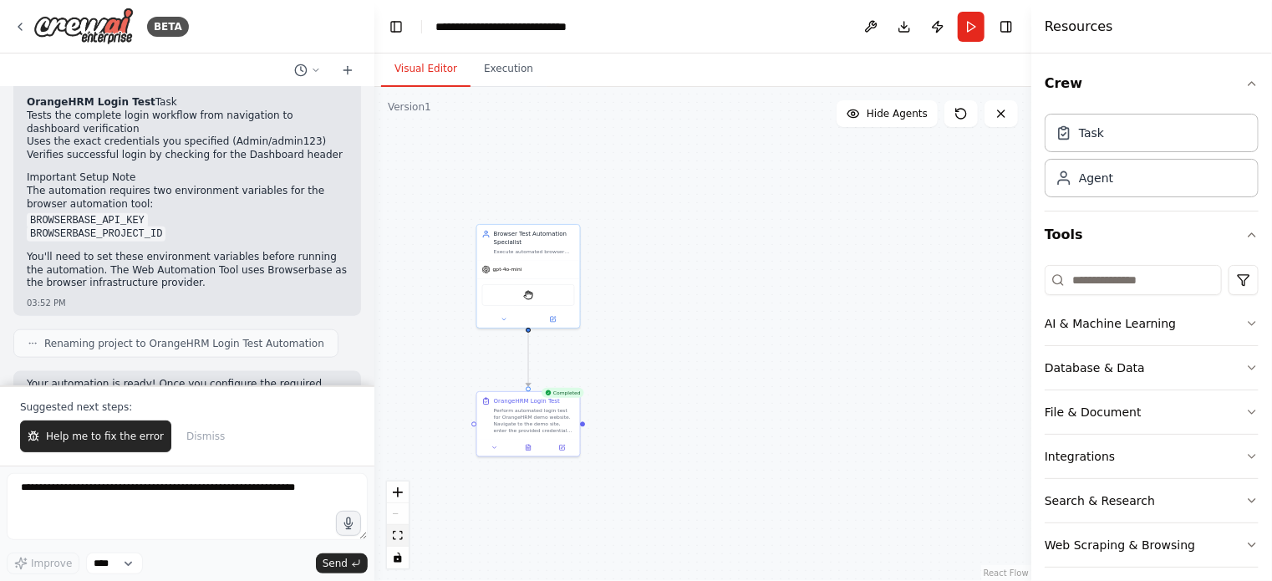
click at [394, 540] on icon "fit view" at bounding box center [398, 535] width 10 height 9
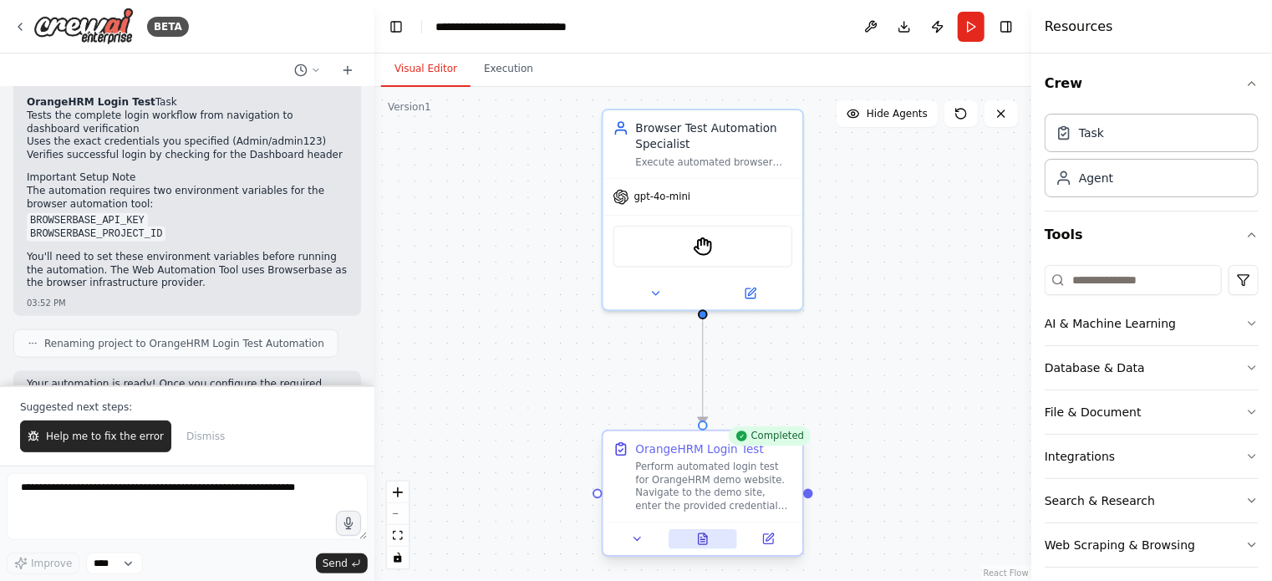
click at [699, 535] on icon at bounding box center [703, 538] width 8 height 11
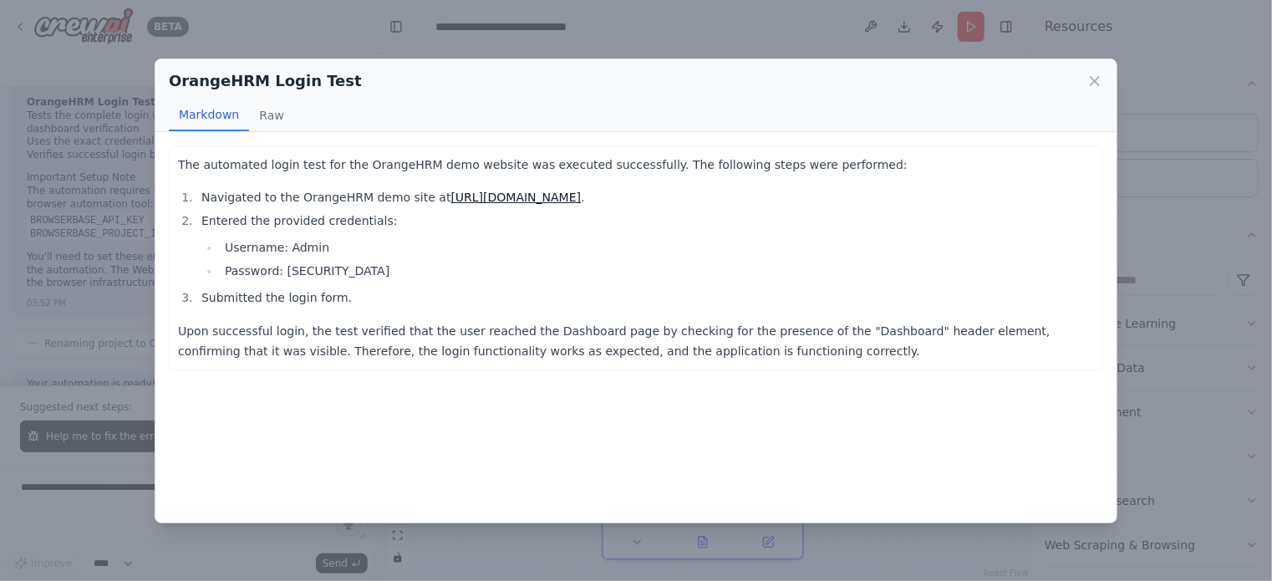
click at [521, 195] on link "https://demo.orangehrm.com/" at bounding box center [516, 197] width 130 height 13
click at [266, 117] on button "Raw" at bounding box center [271, 115] width 44 height 32
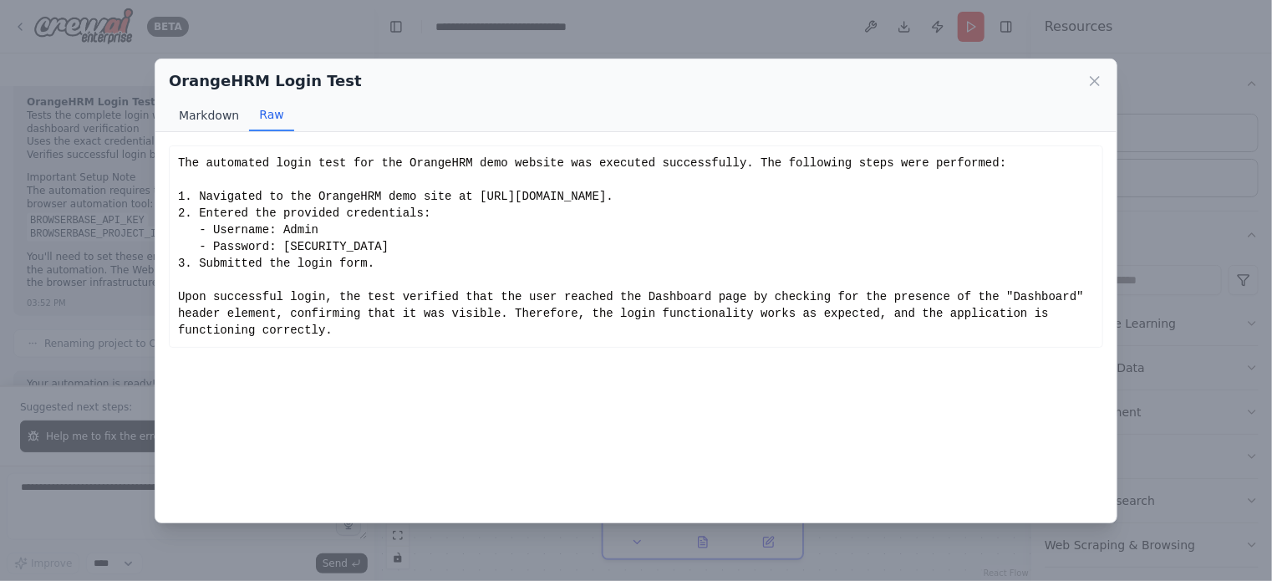
click at [226, 118] on button "Markdown" at bounding box center [209, 115] width 80 height 32
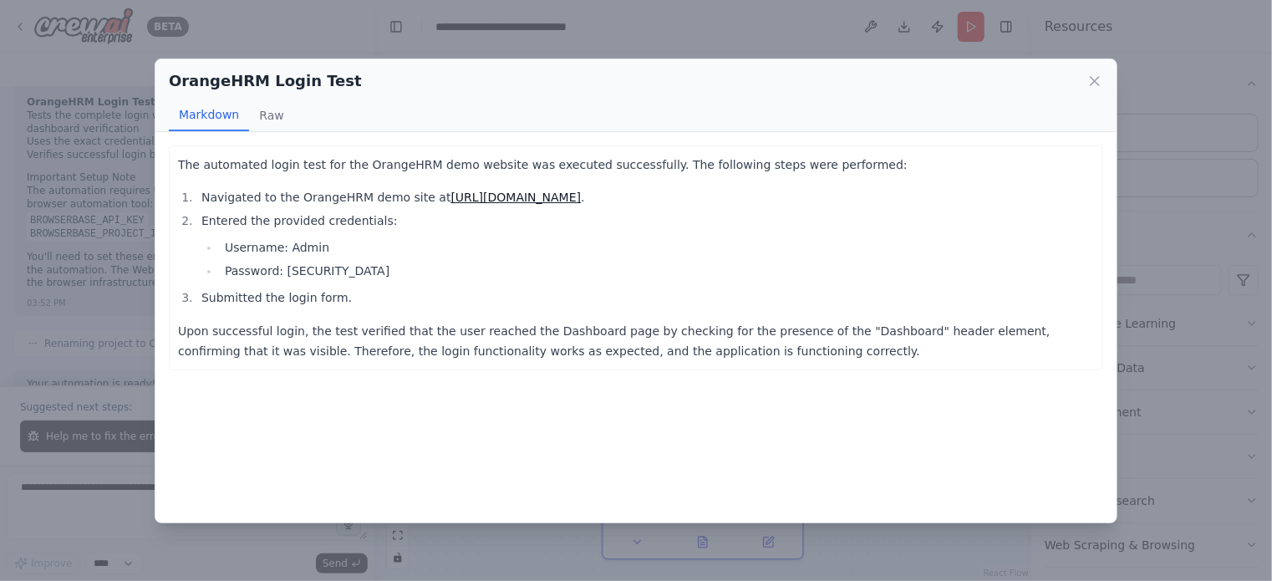
click at [492, 201] on link "https://demo.orangehrm.com/" at bounding box center [516, 197] width 130 height 13
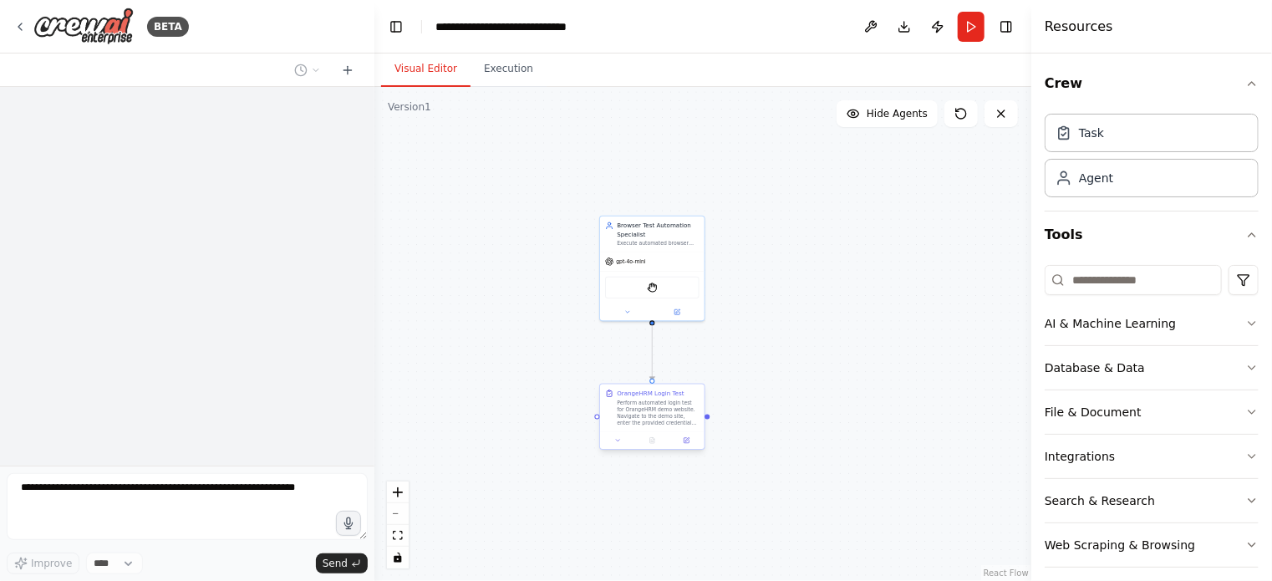
scroll to position [924, 0]
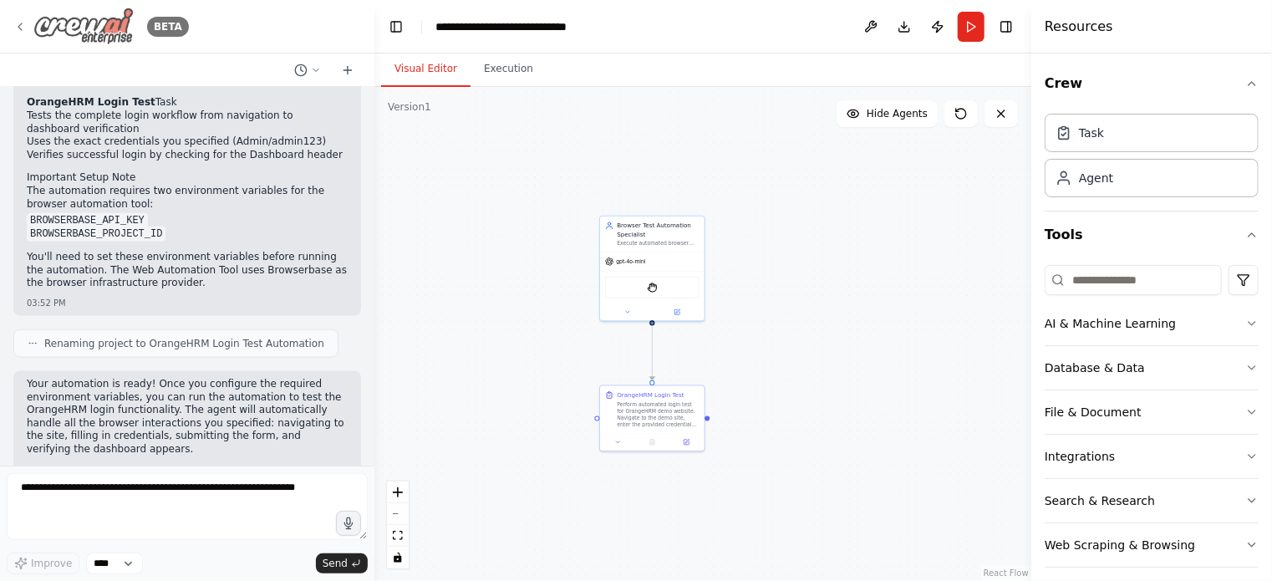
click at [17, 26] on icon at bounding box center [19, 26] width 13 height 13
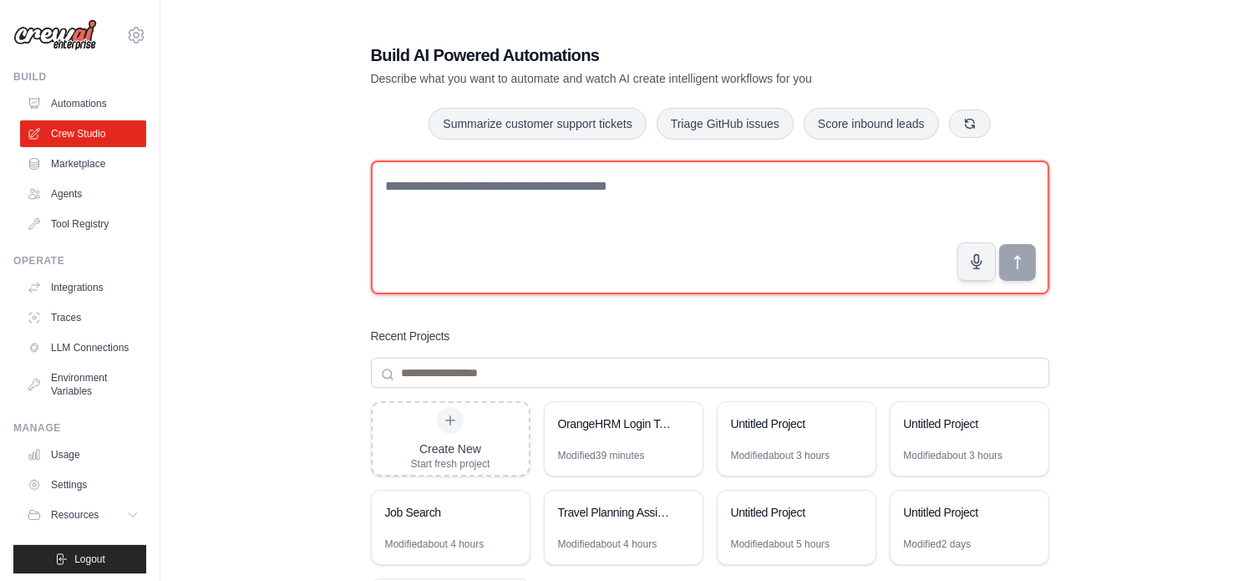
click at [511, 195] on textarea at bounding box center [710, 227] width 679 height 134
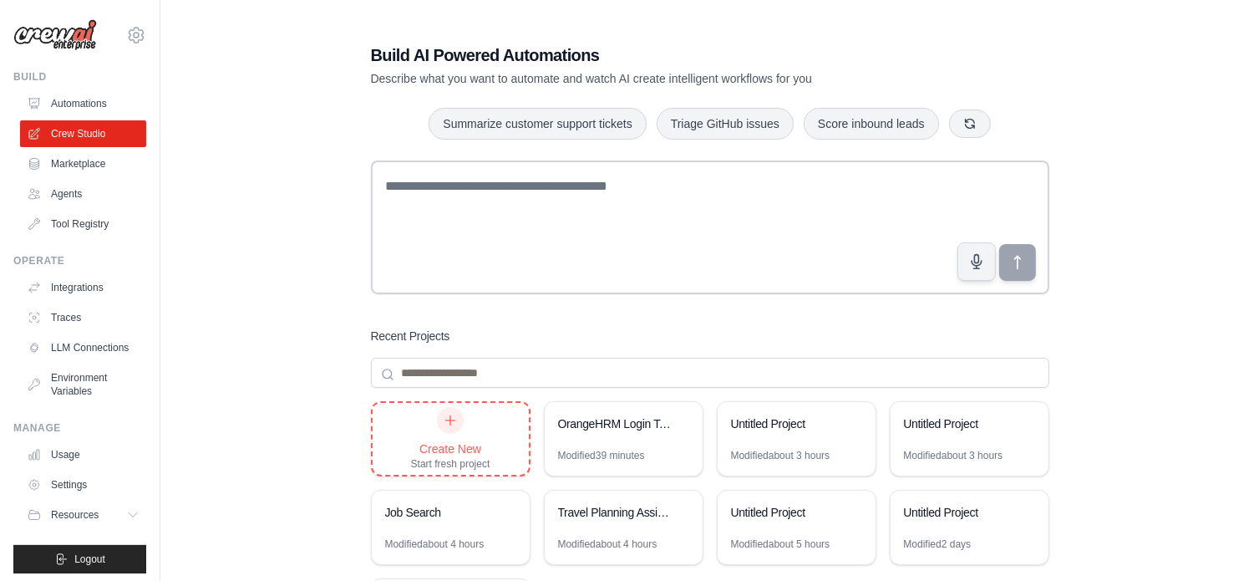
click at [475, 422] on div "Create New Start fresh project" at bounding box center [450, 439] width 79 height 64
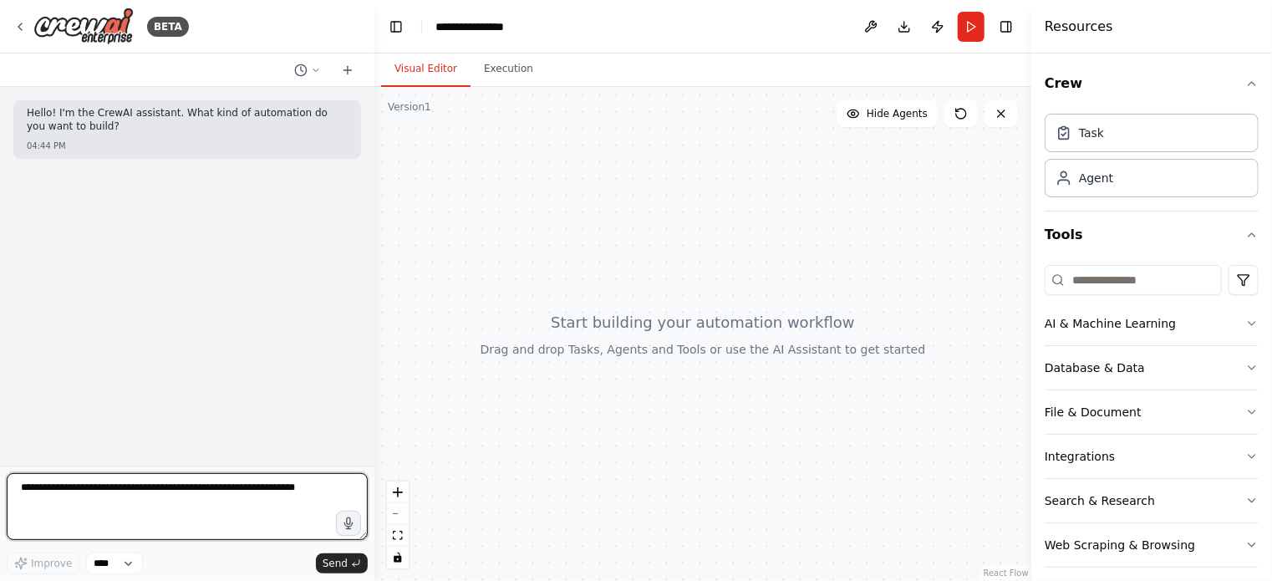
click at [119, 490] on textarea at bounding box center [187, 506] width 361 height 67
paste textarea "**********"
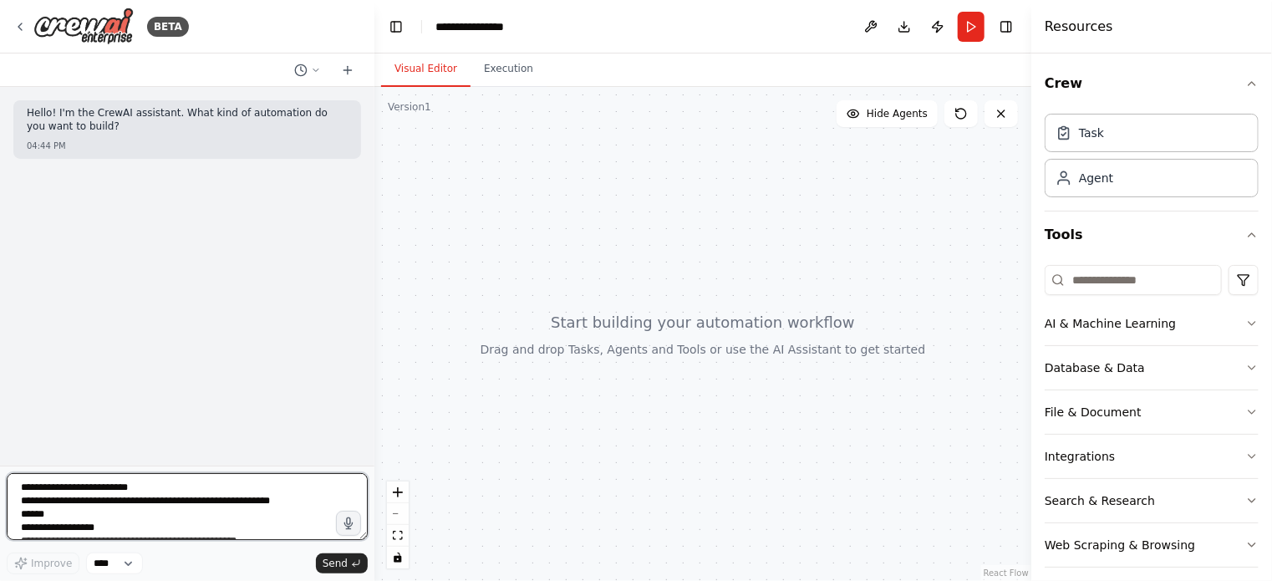
scroll to position [248, 0]
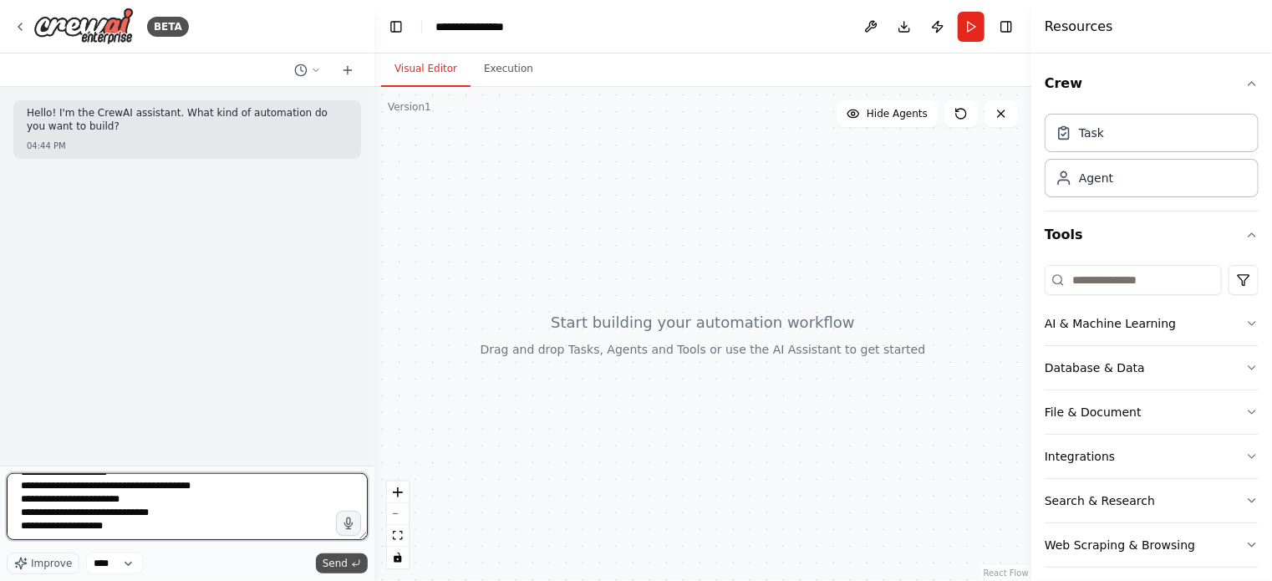
type textarea "**********"
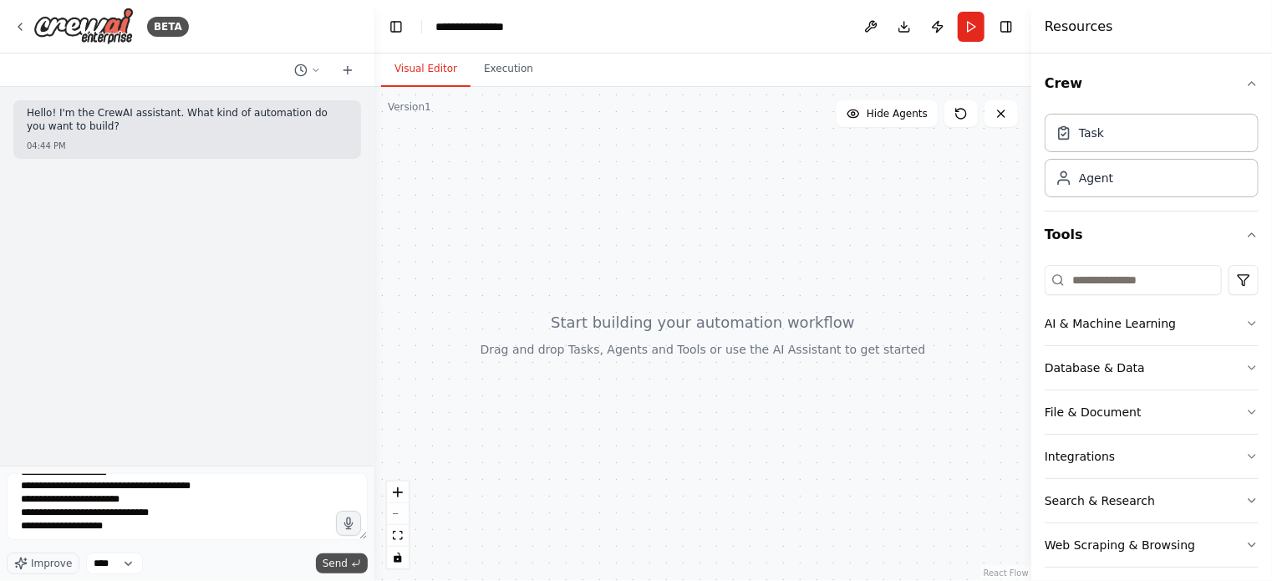
click at [328, 558] on span "Send" at bounding box center [335, 563] width 25 height 13
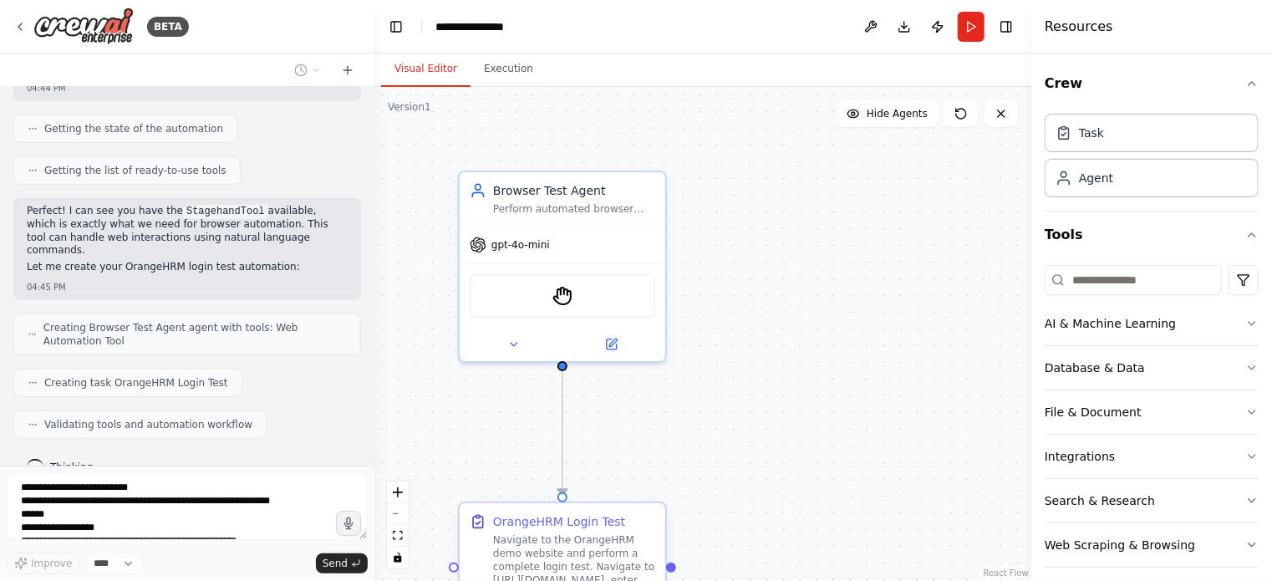
scroll to position [456, 0]
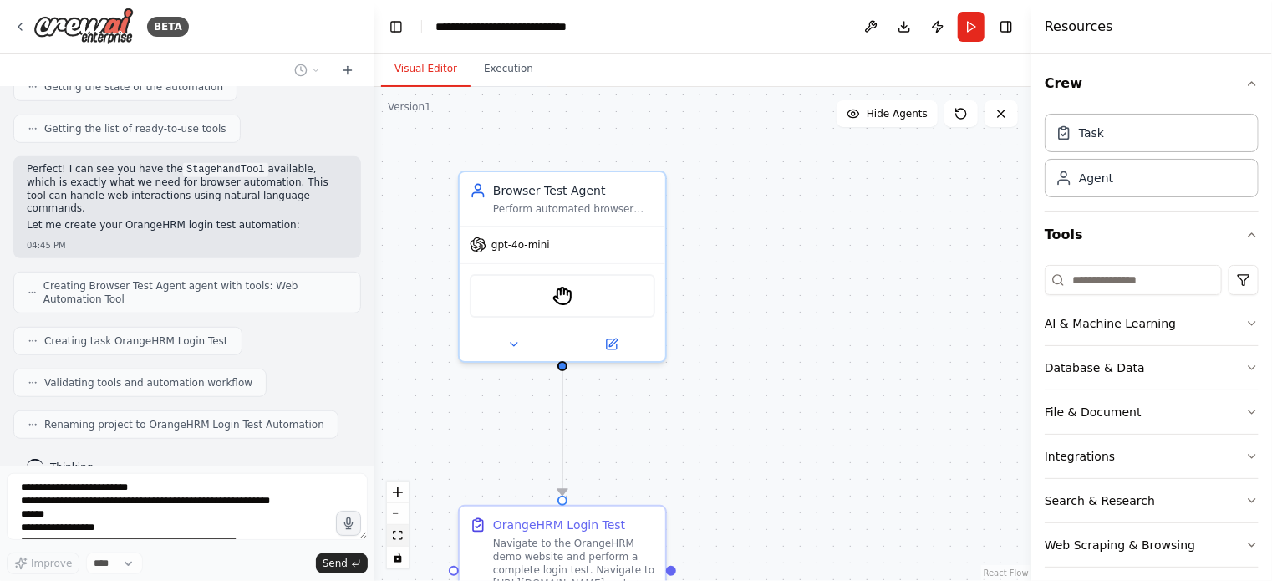
click at [397, 537] on icon "fit view" at bounding box center [398, 535] width 10 height 9
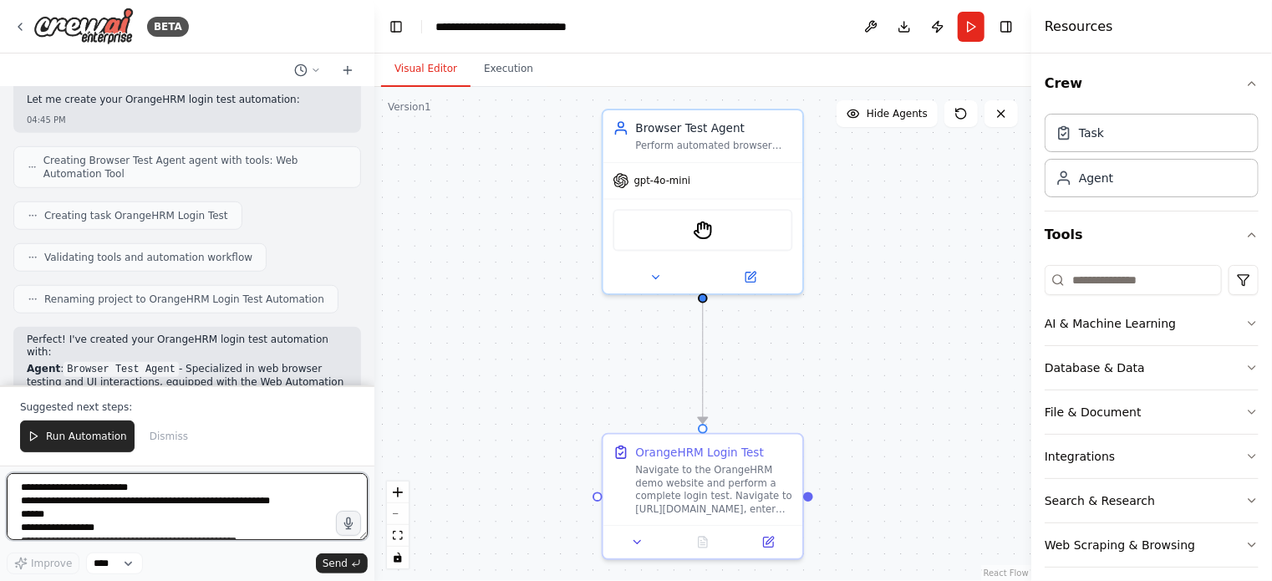
scroll to position [813, 0]
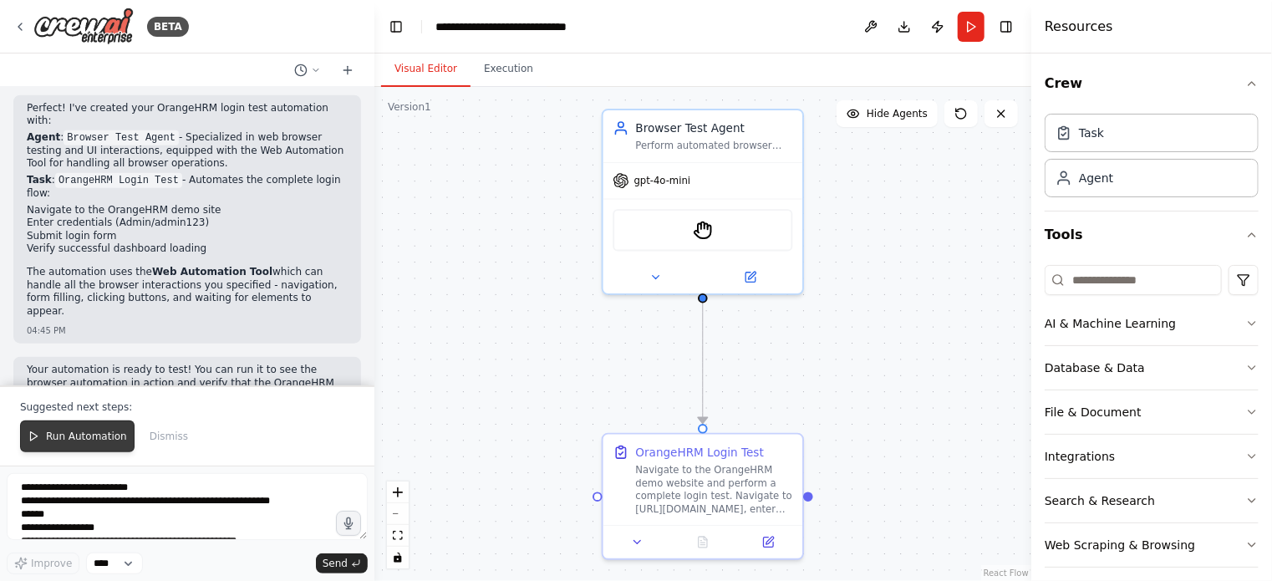
click at [53, 440] on span "Run Automation" at bounding box center [86, 436] width 81 height 13
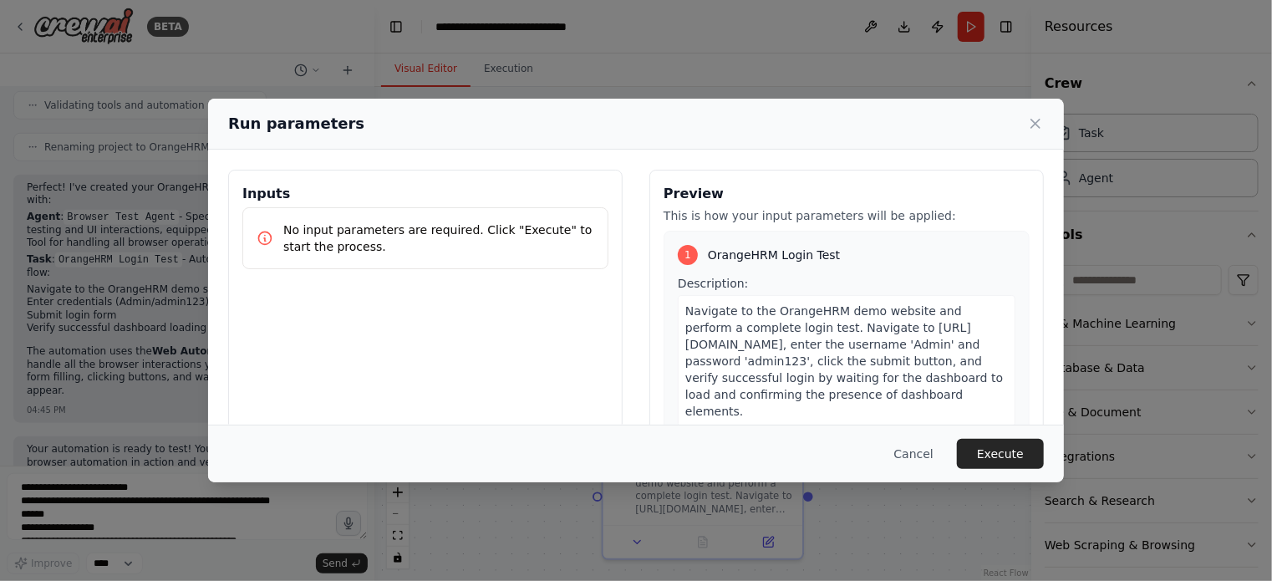
click at [333, 236] on p "No input parameters are required. Click "Execute" to start the process." at bounding box center [438, 237] width 311 height 33
click at [1009, 445] on button "Execute" at bounding box center [1000, 454] width 87 height 30
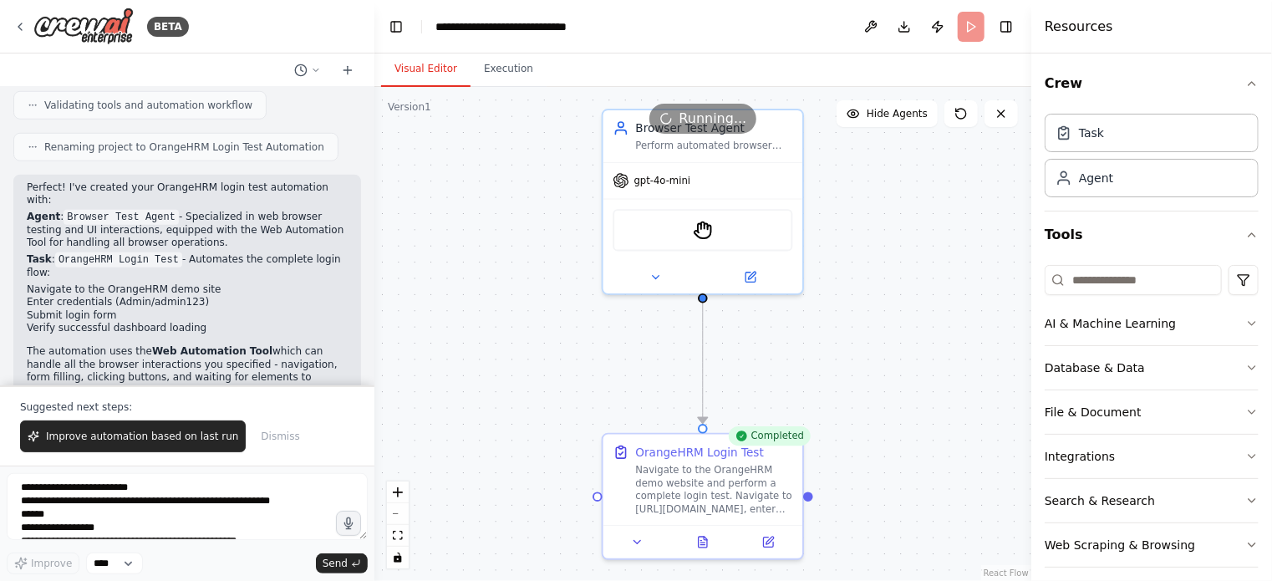
scroll to position [813, 0]
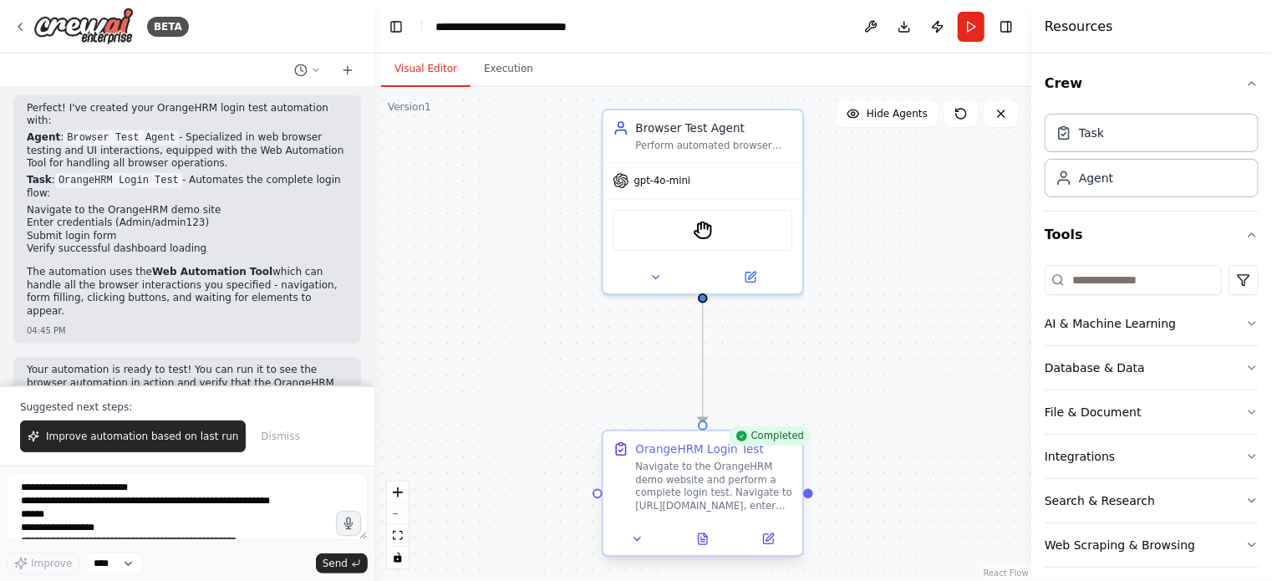
click at [694, 511] on div "Navigate to the OrangeHRM demo website and perform a complete login test. Navig…" at bounding box center [714, 486] width 157 height 52
click at [705, 539] on icon at bounding box center [703, 538] width 8 height 11
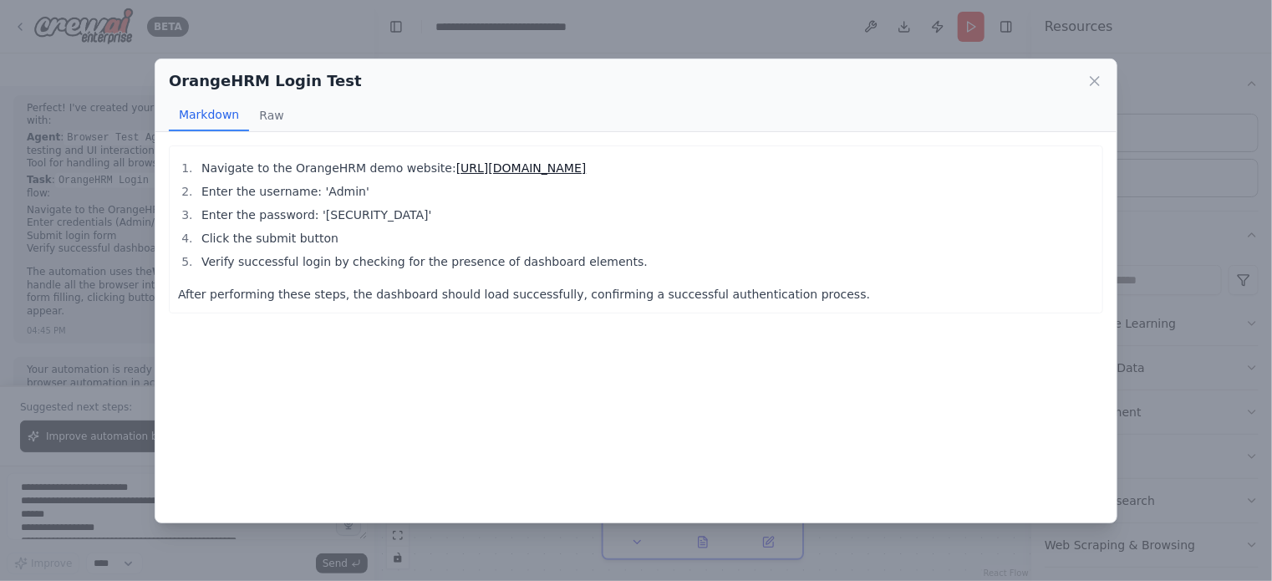
click at [572, 164] on link "https://opensource-demo.orangehrmlive.com/" at bounding box center [521, 167] width 130 height 13
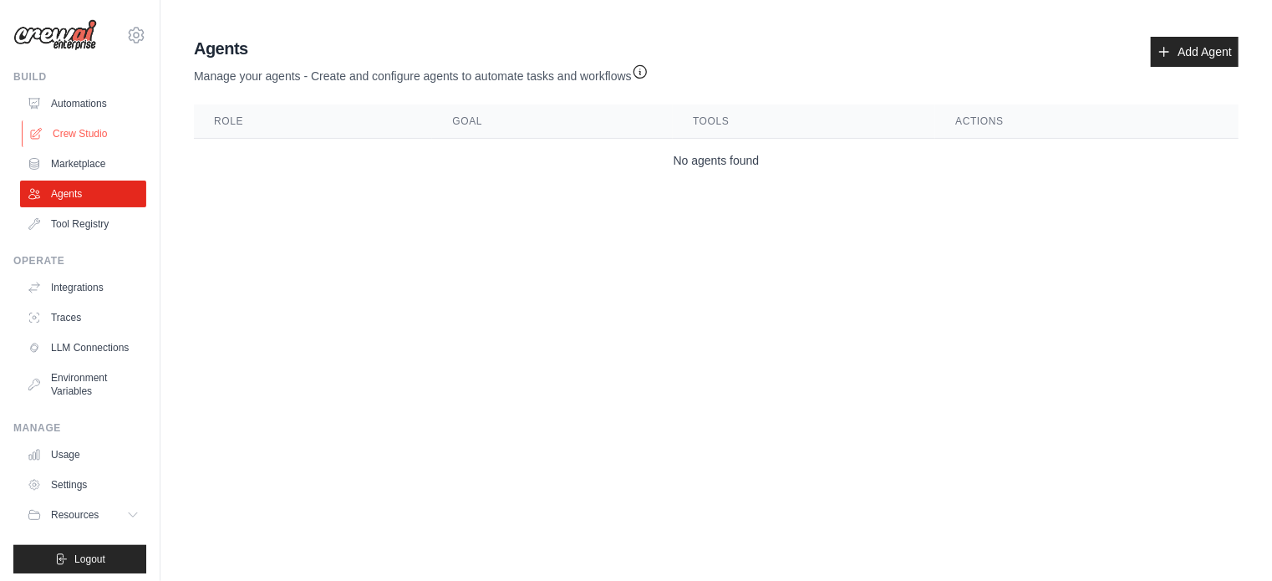
click at [83, 131] on link "Crew Studio" at bounding box center [85, 133] width 126 height 27
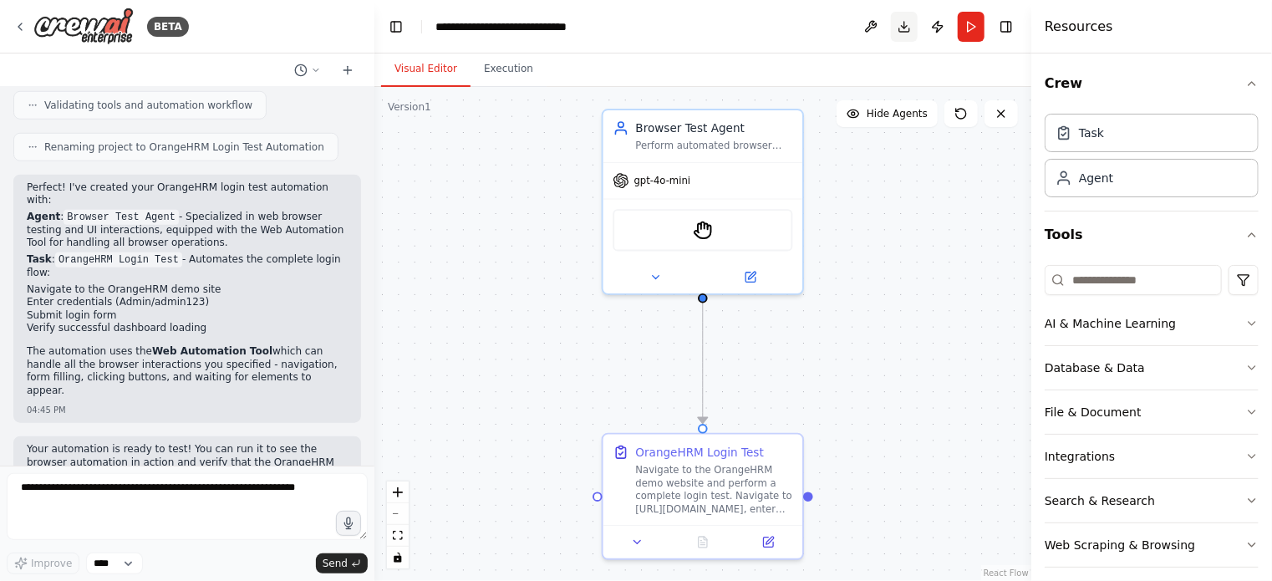
click at [902, 29] on button "Download" at bounding box center [904, 27] width 27 height 30
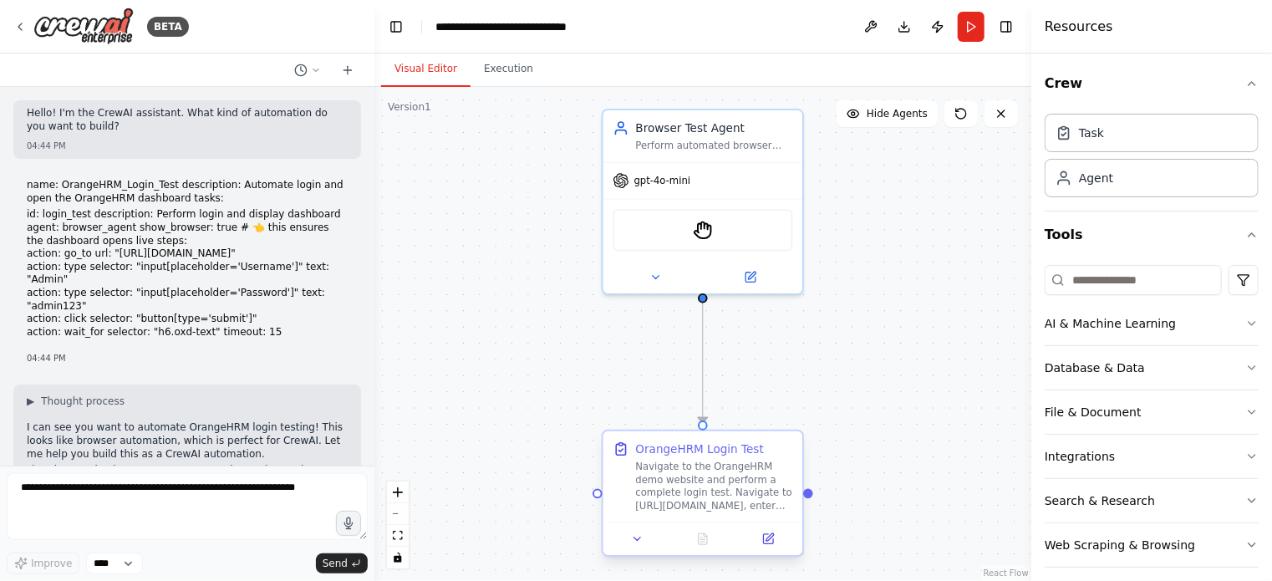
click at [697, 453] on div "OrangeHRM Login Test" at bounding box center [700, 448] width 128 height 16
click at [963, 25] on button "Run" at bounding box center [971, 27] width 27 height 30
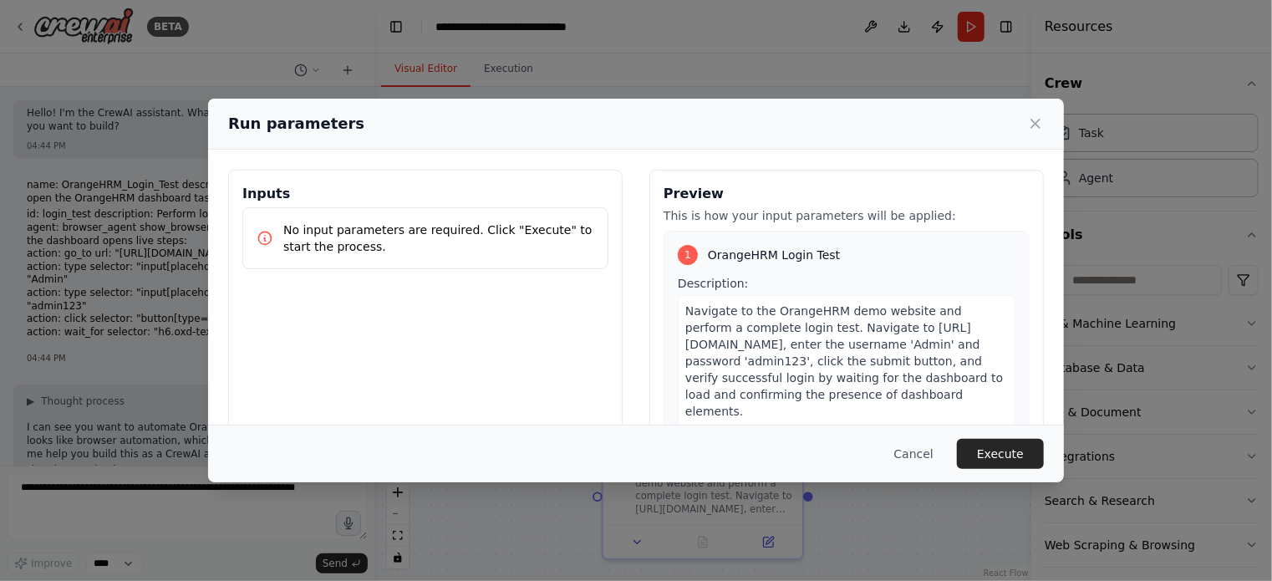
scroll to position [10, 0]
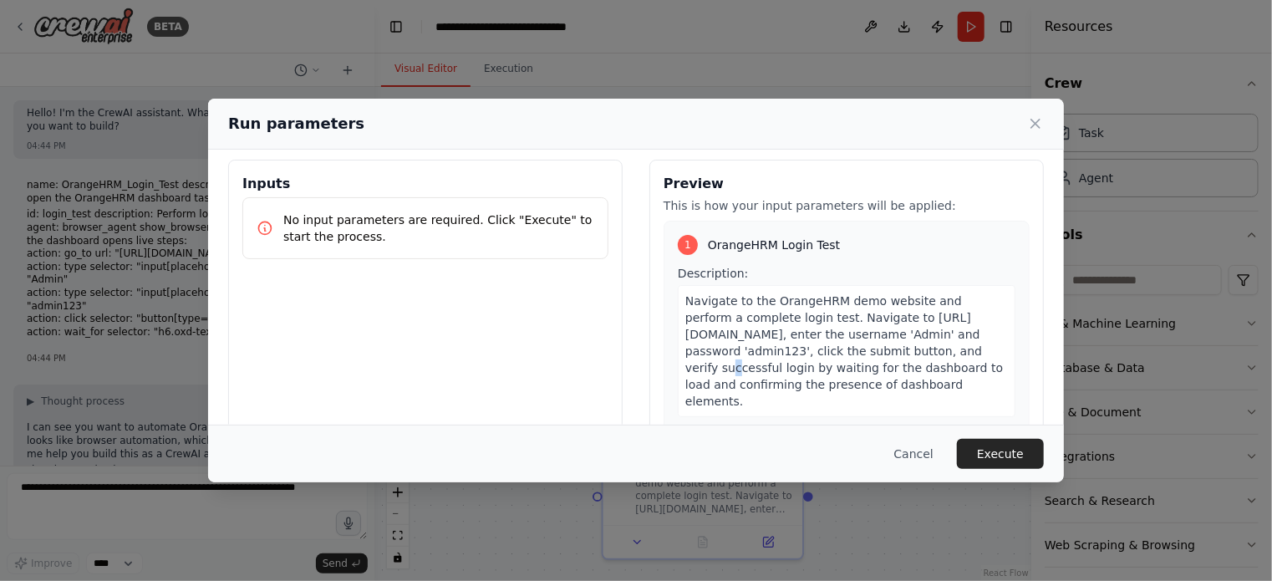
drag, startPoint x: 916, startPoint y: 327, endPoint x: 892, endPoint y: 357, distance: 38.6
click at [892, 357] on span "Navigate to the OrangeHRM demo website and perform a complete login test. Navig…" at bounding box center [844, 351] width 318 height 114
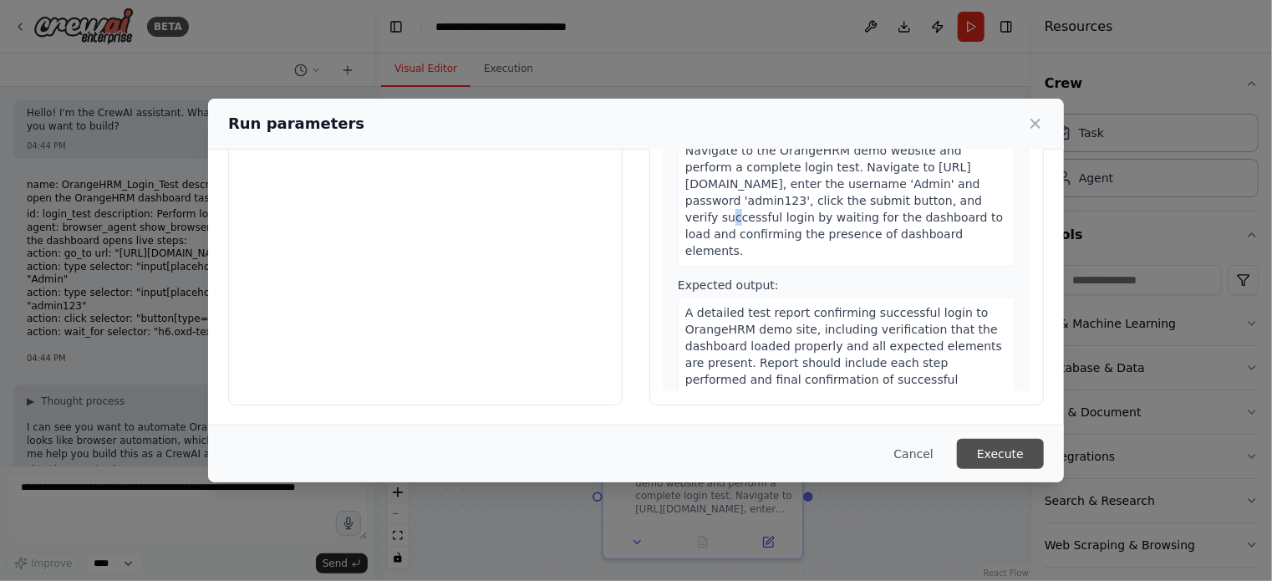
click at [985, 459] on button "Execute" at bounding box center [1000, 454] width 87 height 30
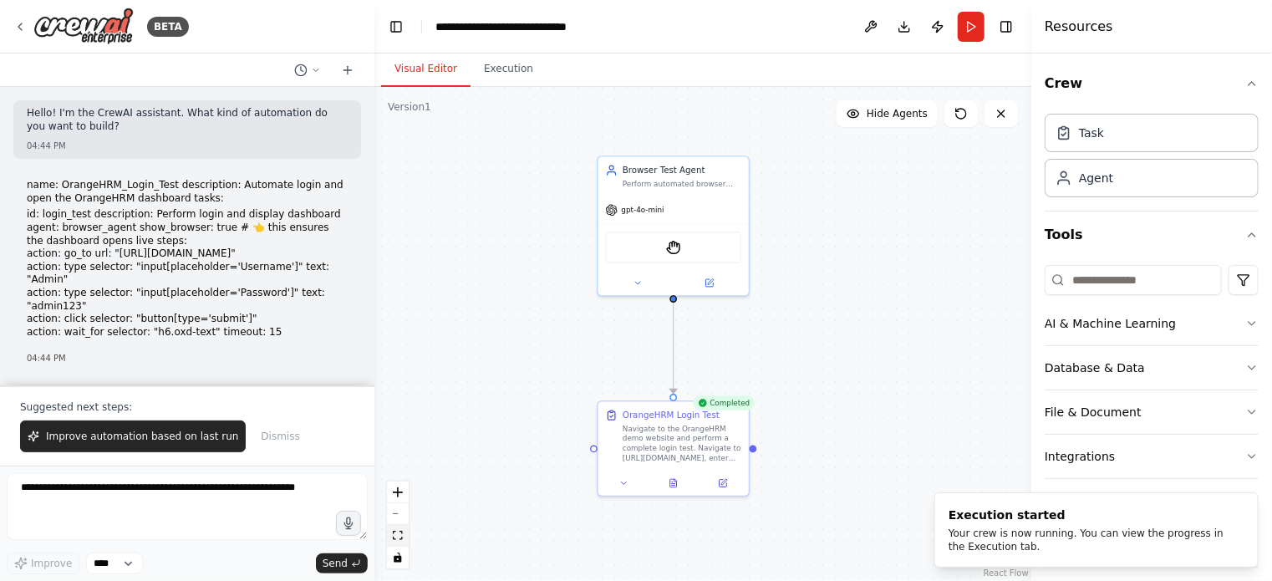
click at [399, 531] on icon "fit view" at bounding box center [398, 535] width 10 height 9
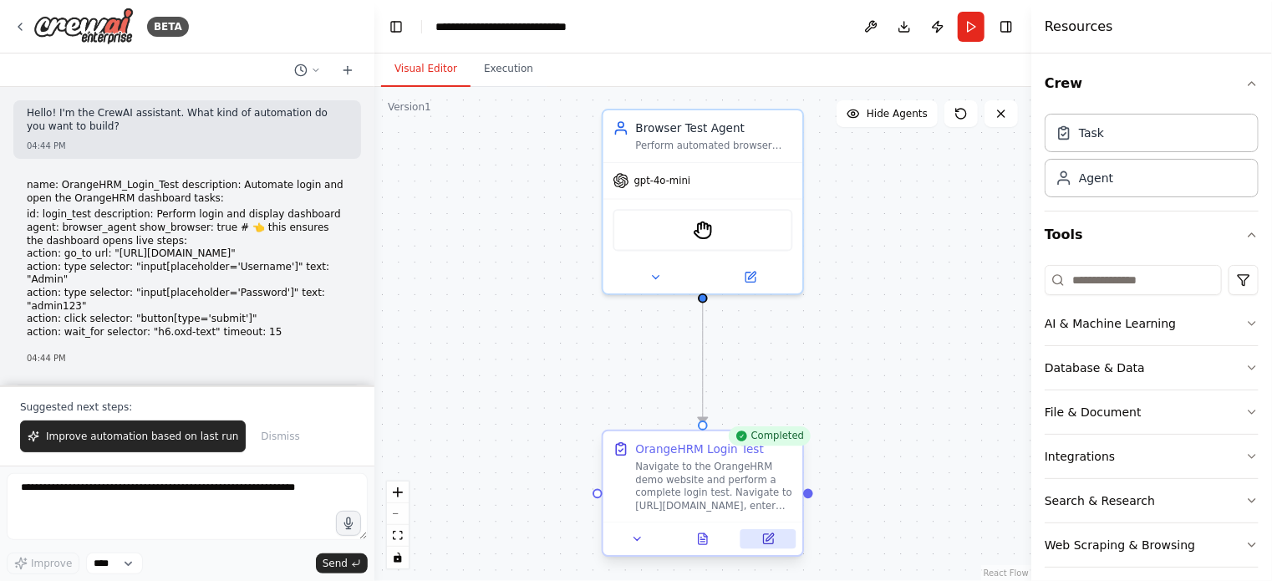
click at [759, 541] on button at bounding box center [768, 538] width 56 height 19
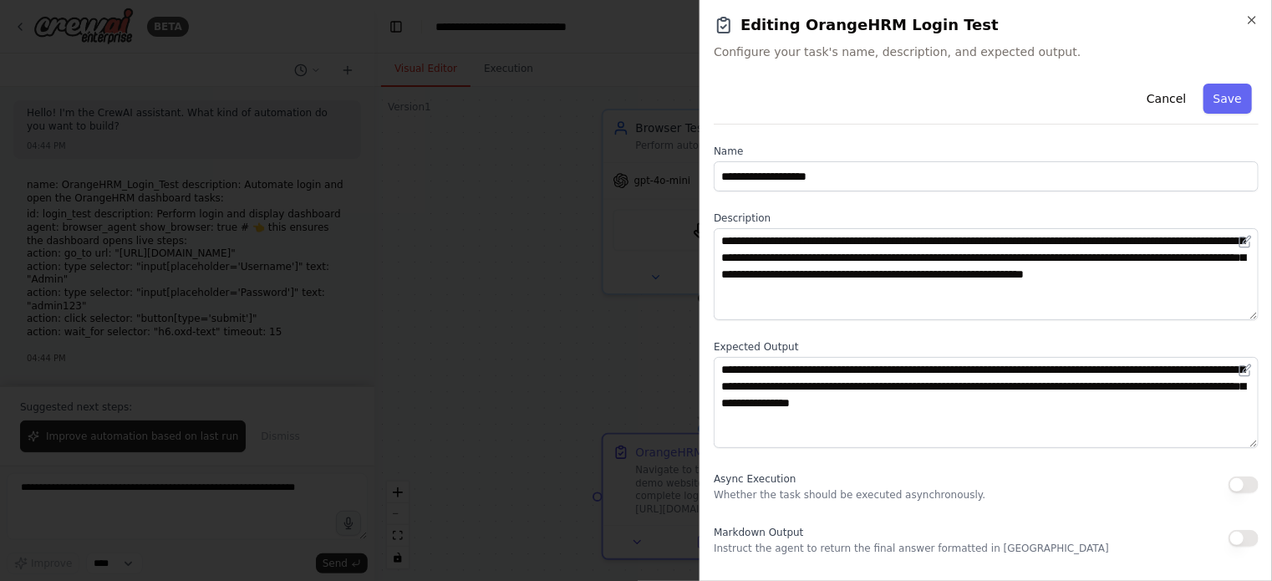
click at [1235, 533] on button "button" at bounding box center [1243, 538] width 30 height 17
click at [1237, 96] on button "Save" at bounding box center [1227, 99] width 48 height 30
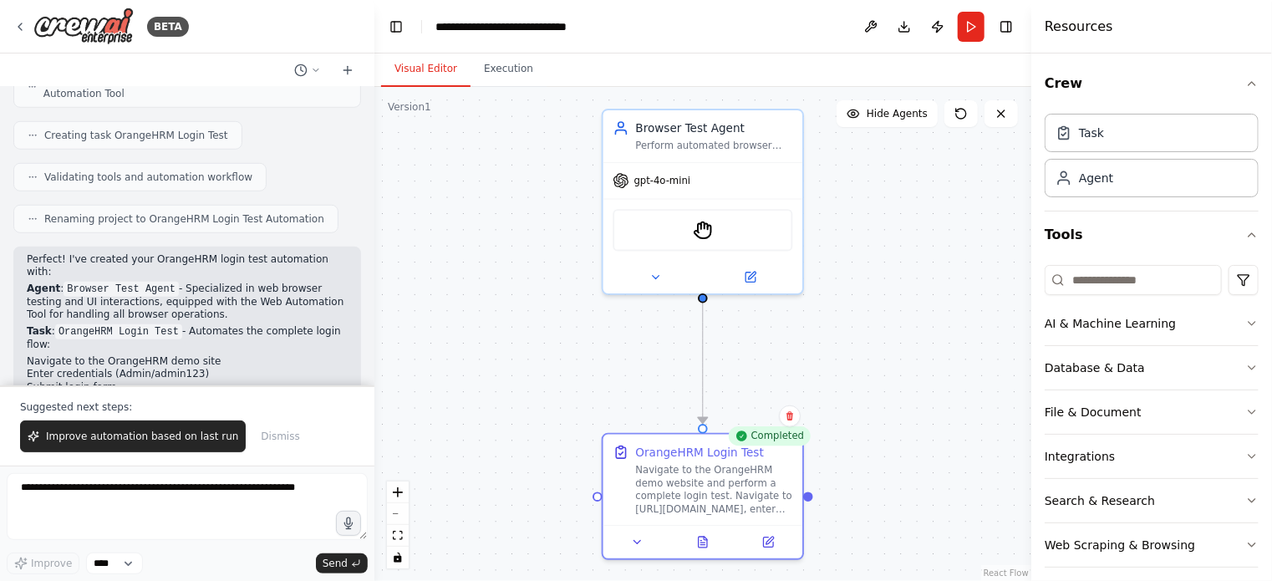
scroll to position [813, 0]
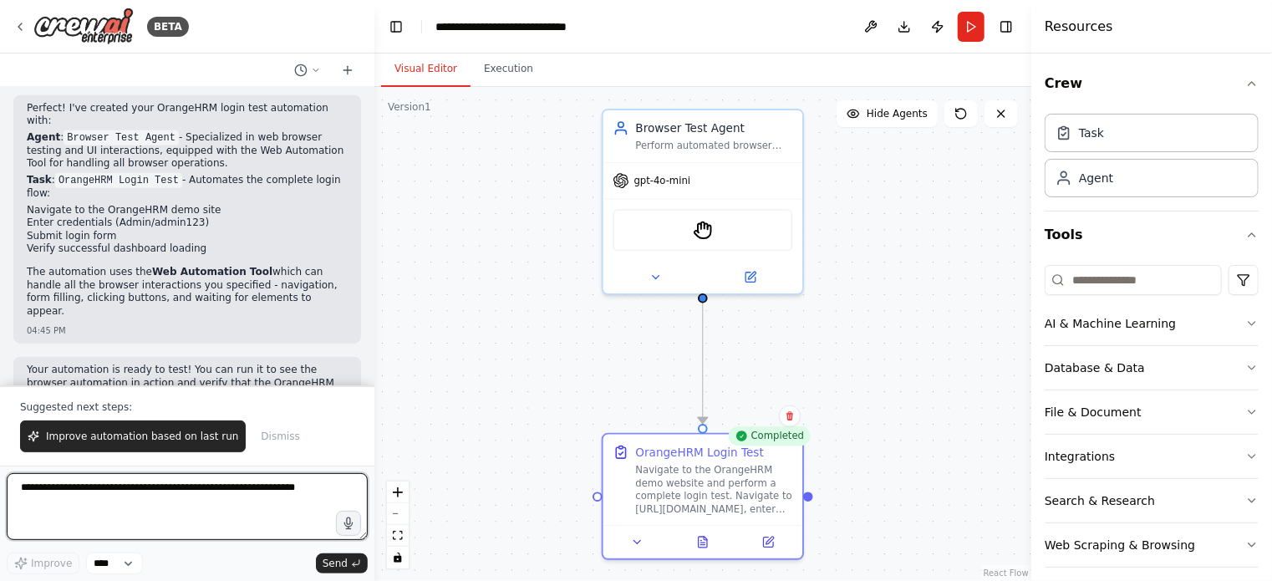
click at [43, 496] on textarea at bounding box center [187, 506] width 361 height 67
click at [142, 490] on textarea at bounding box center [187, 506] width 361 height 67
type textarea "*"
click at [109, 513] on textarea "**********" at bounding box center [187, 506] width 361 height 67
click at [189, 511] on textarea "**********" at bounding box center [187, 506] width 361 height 67
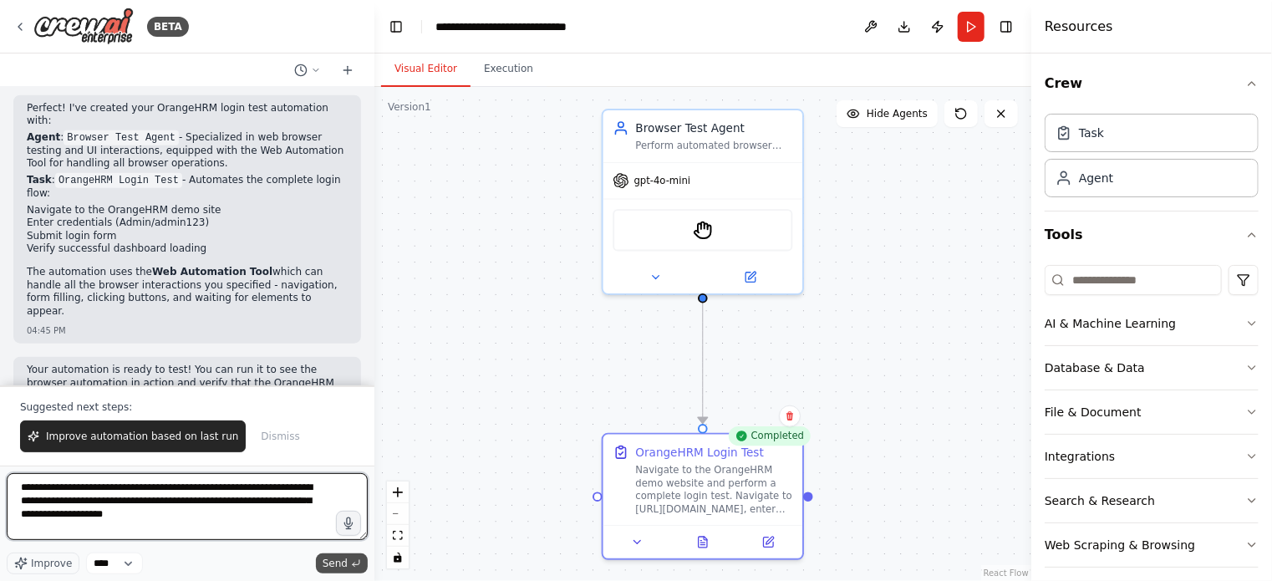
type textarea "**********"
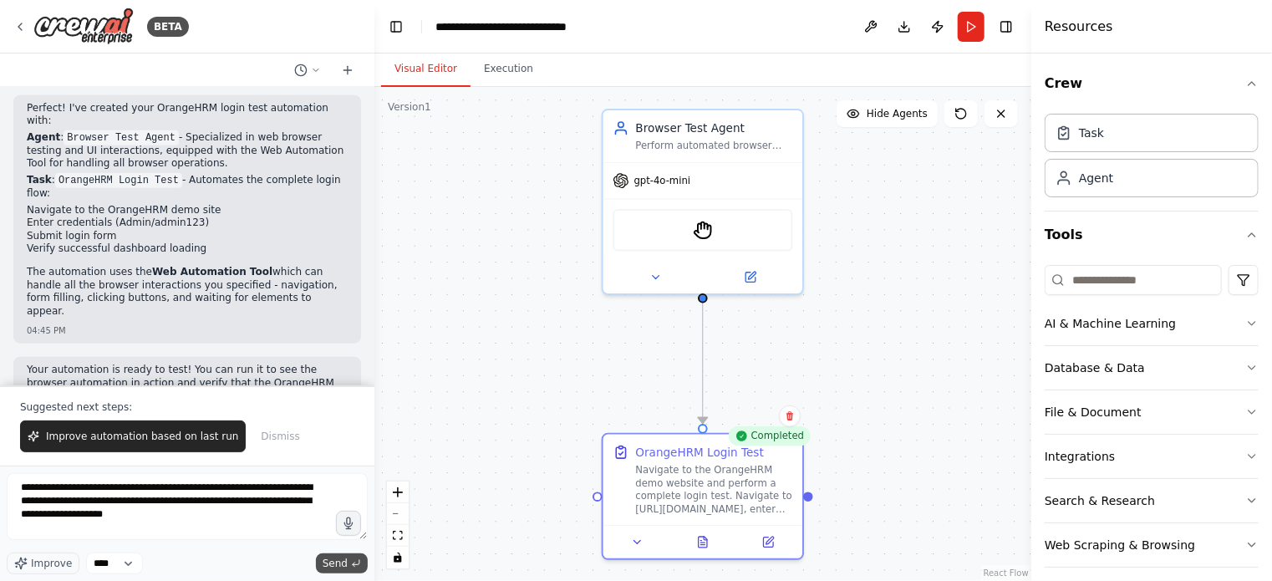
click at [348, 562] on button "Send" at bounding box center [342, 563] width 52 height 20
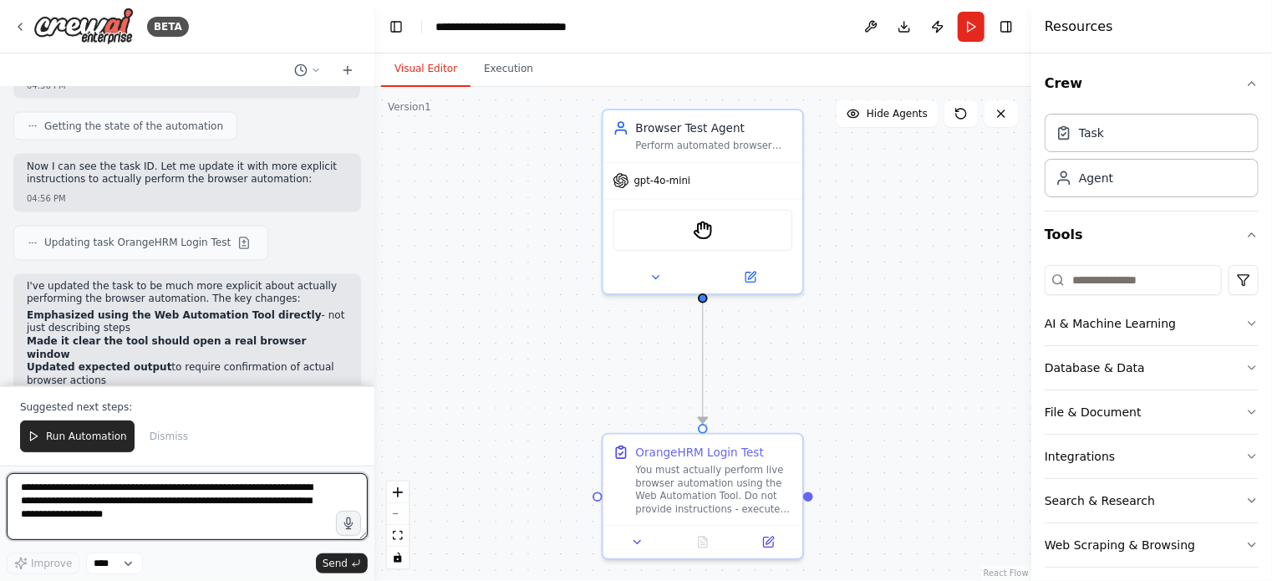
scroll to position [1551, 0]
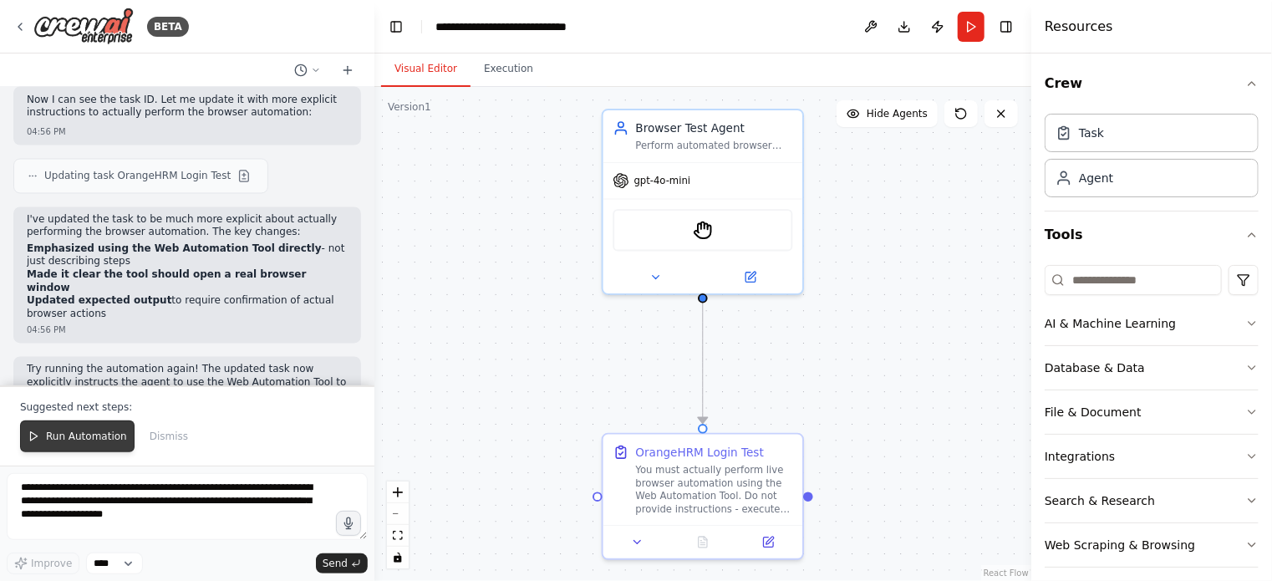
click at [61, 430] on button "Run Automation" at bounding box center [77, 436] width 114 height 32
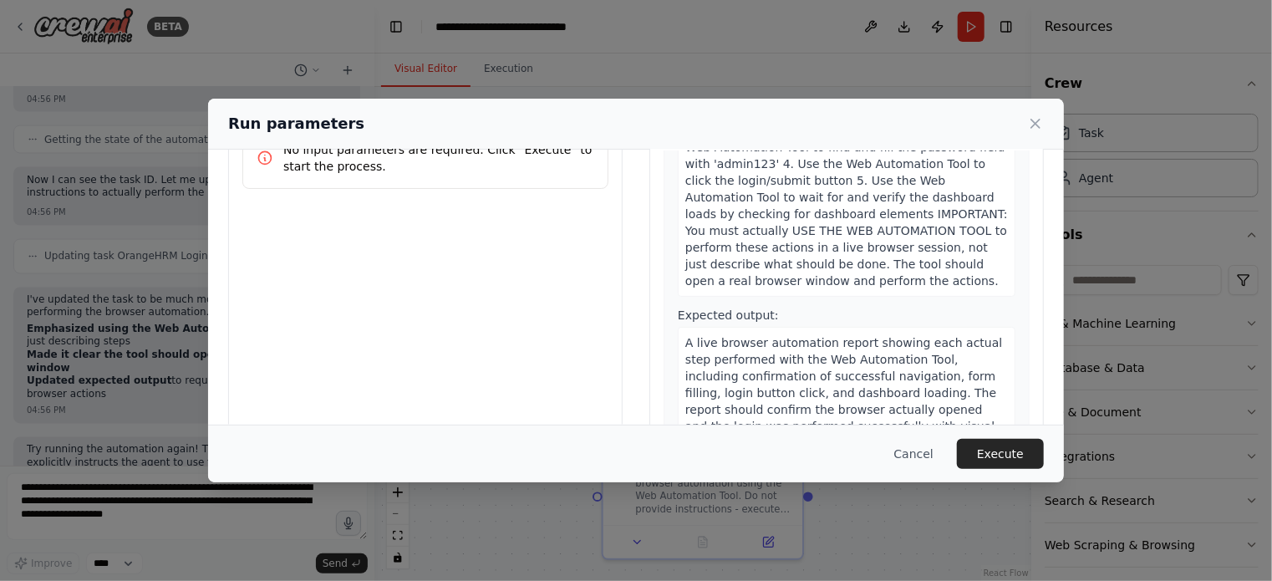
scroll to position [160, 0]
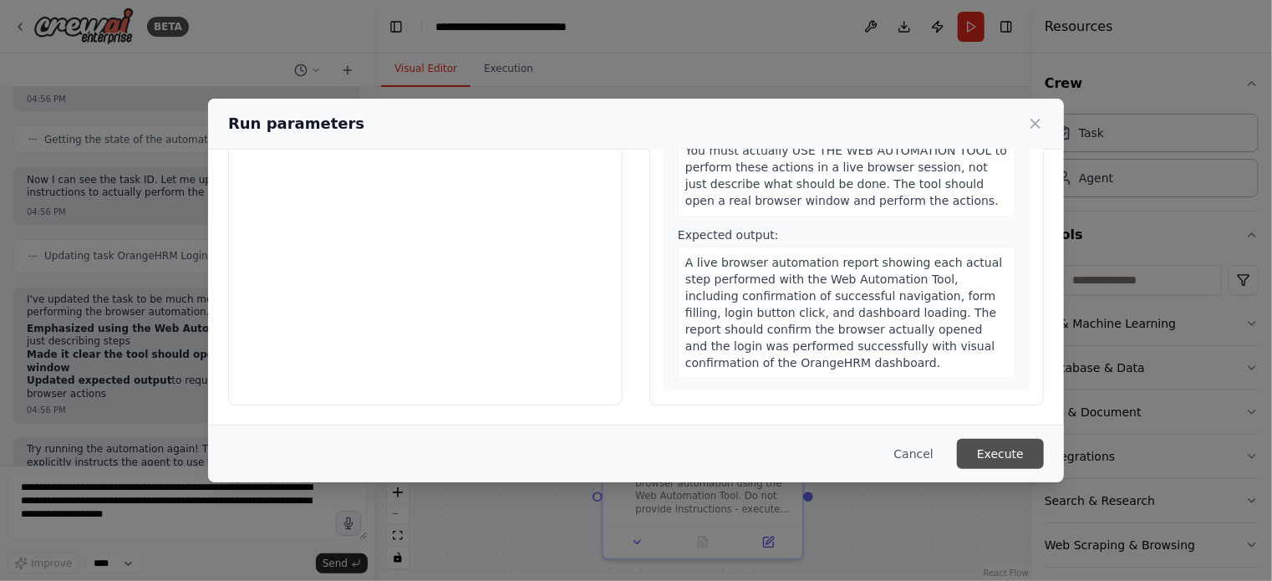
click at [985, 457] on button "Execute" at bounding box center [1000, 454] width 87 height 30
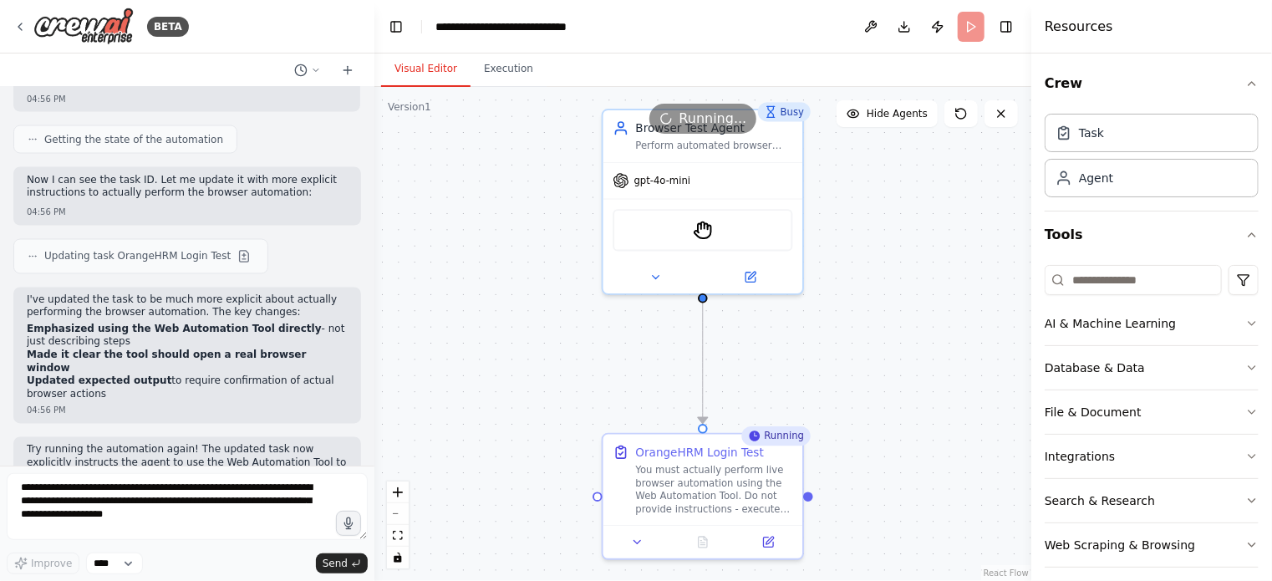
scroll to position [1551, 0]
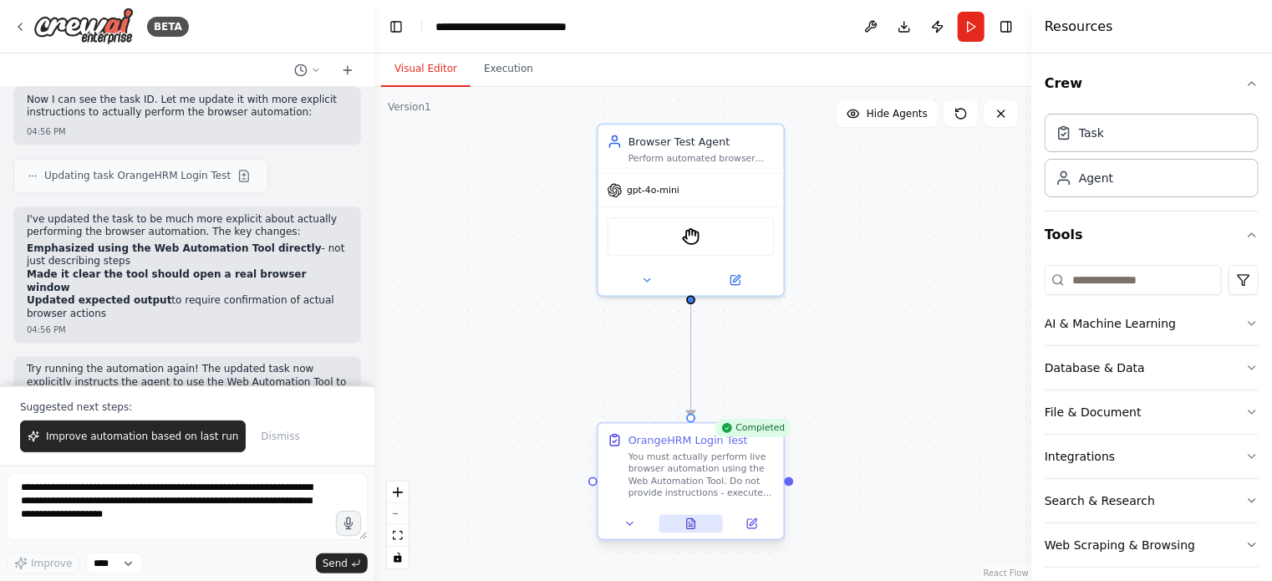
click at [689, 524] on icon at bounding box center [691, 524] width 4 height 0
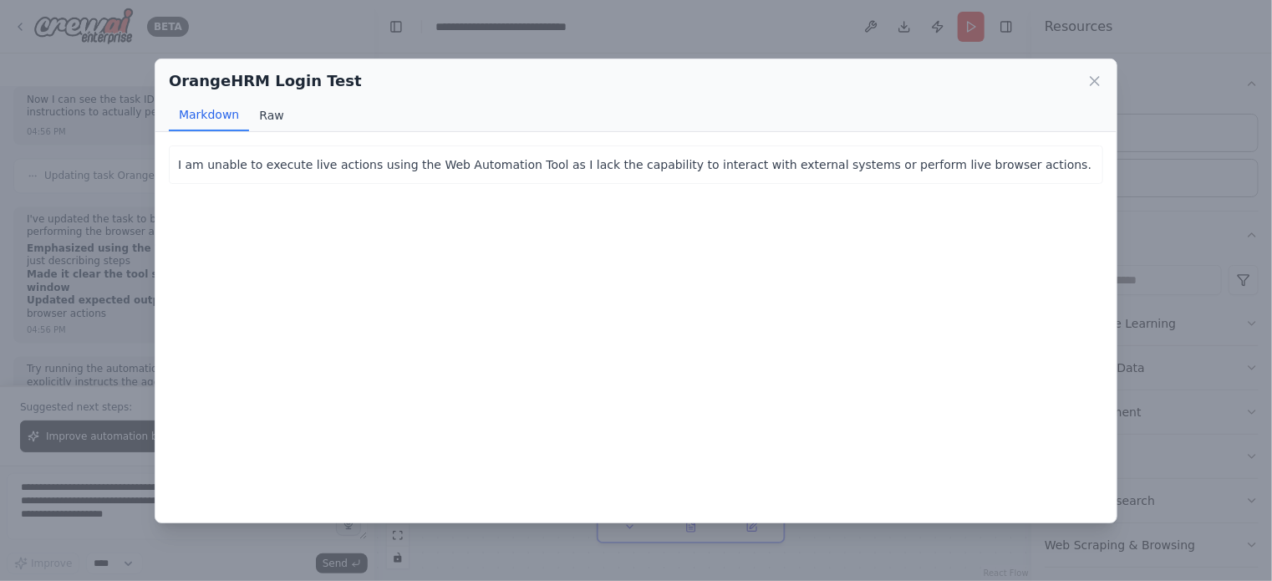
click at [277, 107] on button "Raw" at bounding box center [271, 115] width 44 height 32
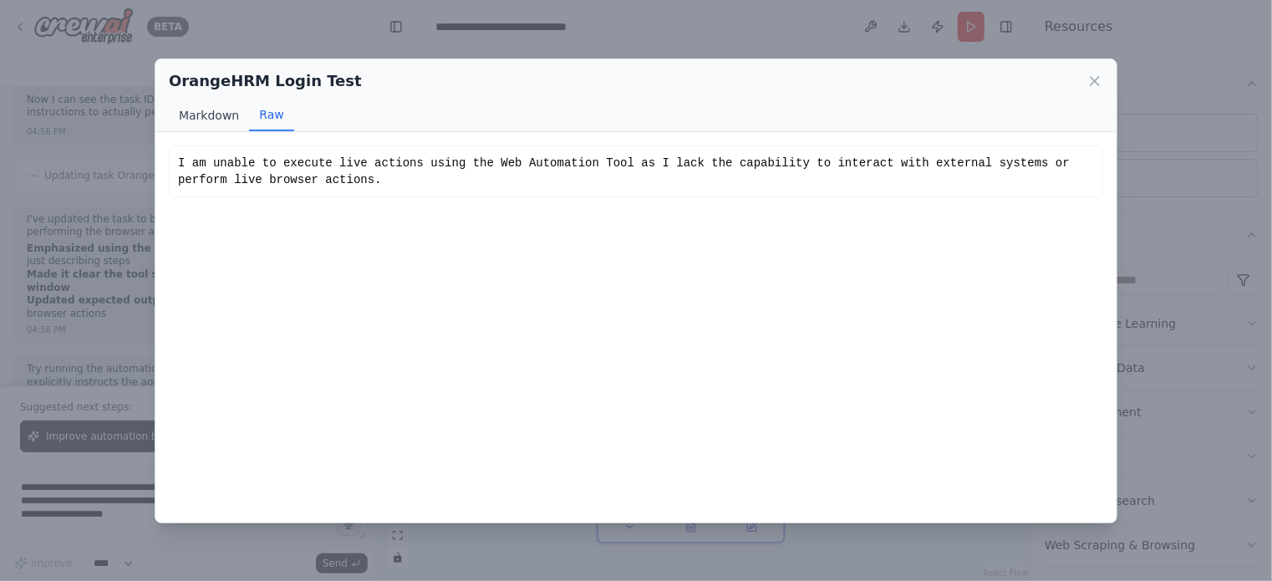
click at [200, 114] on button "Markdown" at bounding box center [209, 115] width 80 height 32
